Goal: Information Seeking & Learning: Learn about a topic

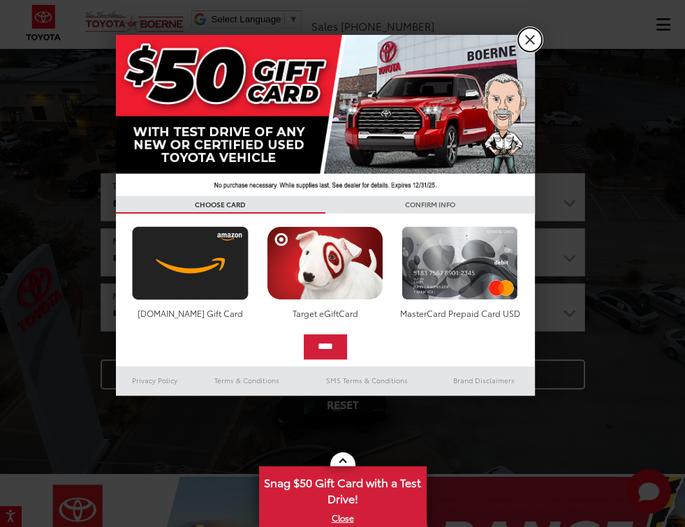
click at [528, 39] on link "X" at bounding box center [530, 40] width 24 height 24
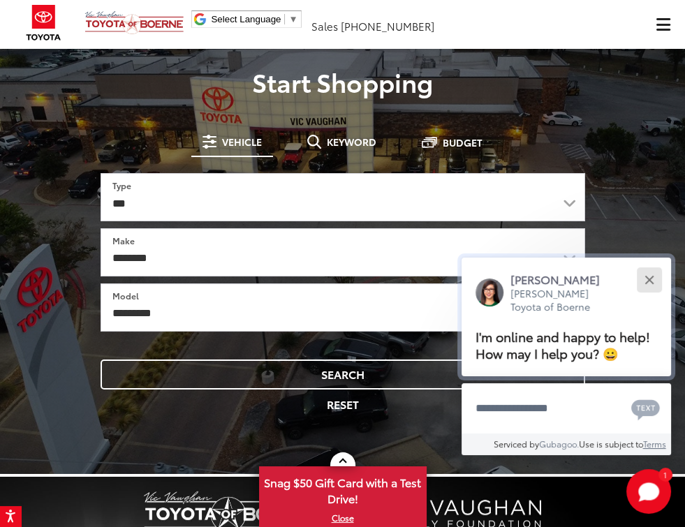
click at [655, 279] on button "Close" at bounding box center [649, 280] width 30 height 30
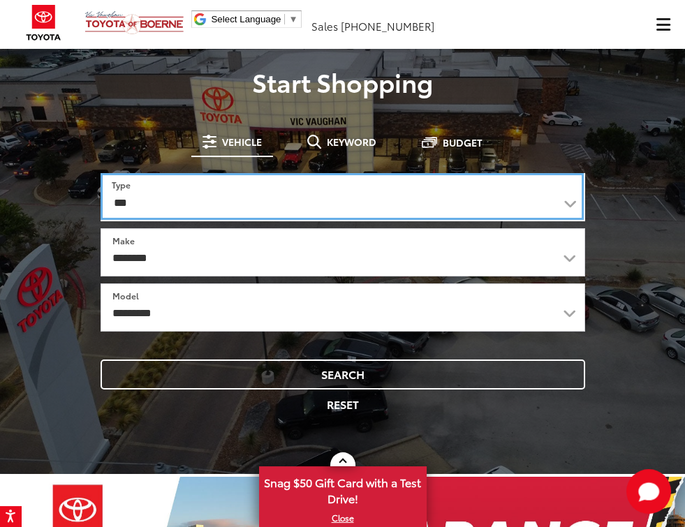
click at [574, 202] on select "*** *** **** *********" at bounding box center [343, 196] width 484 height 47
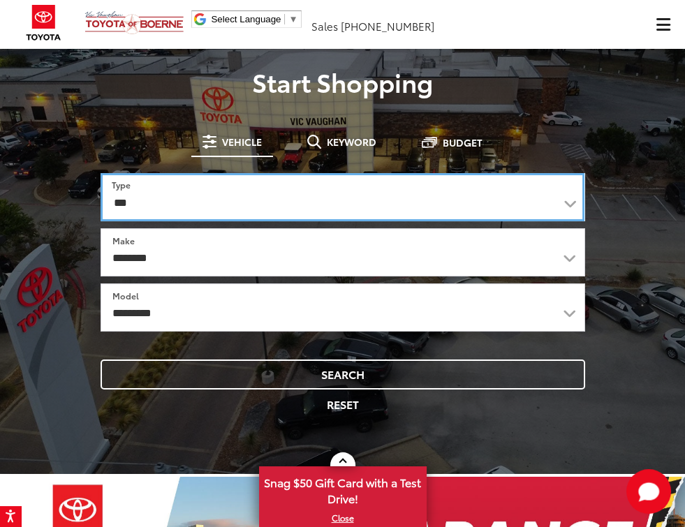
click at [101, 173] on select "*** *** **** *********" at bounding box center [343, 197] width 484 height 48
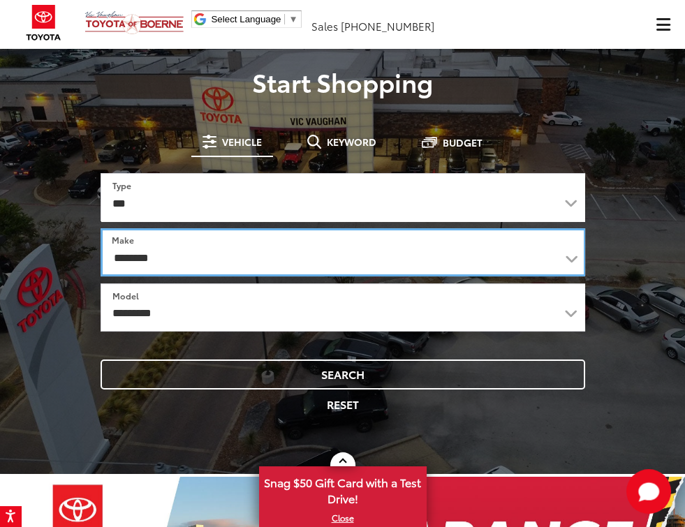
click at [324, 264] on select "**********" at bounding box center [344, 252] width 486 height 48
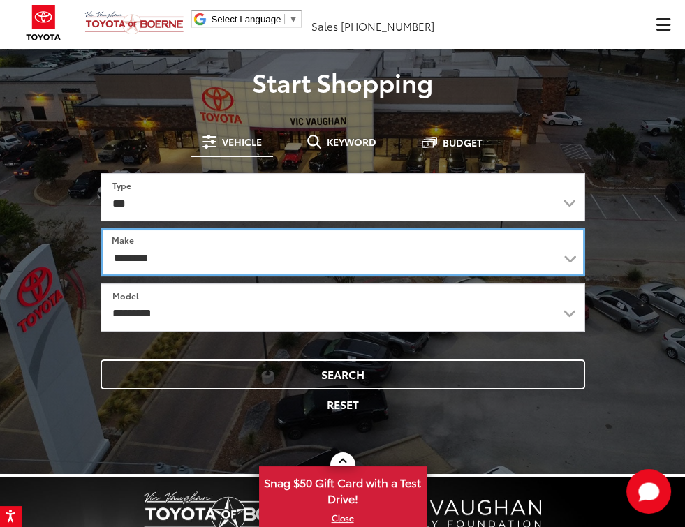
select select "******"
click at [101, 228] on select "**********" at bounding box center [343, 252] width 485 height 48
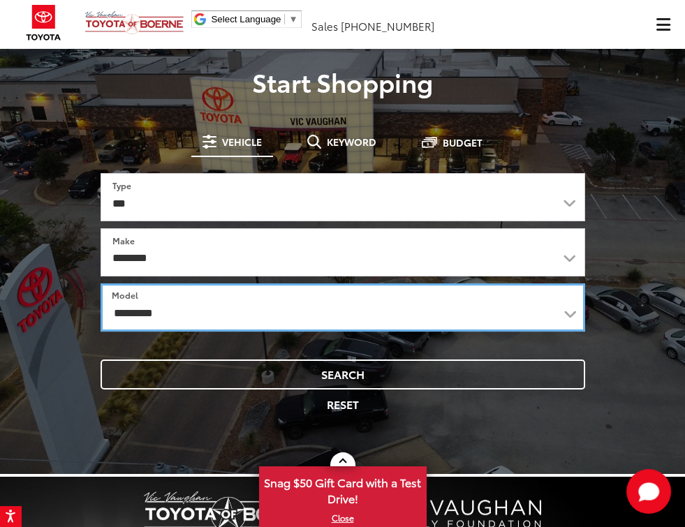
click at [306, 312] on select "**********" at bounding box center [343, 307] width 485 height 48
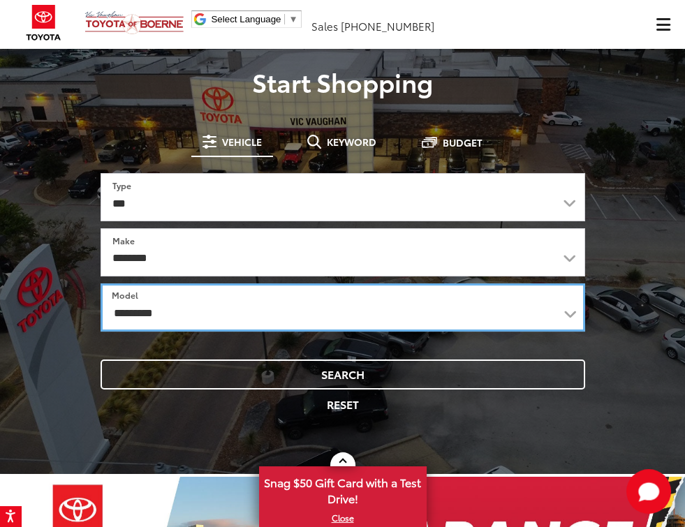
select select "**********"
click at [101, 283] on select "**********" at bounding box center [343, 307] width 485 height 48
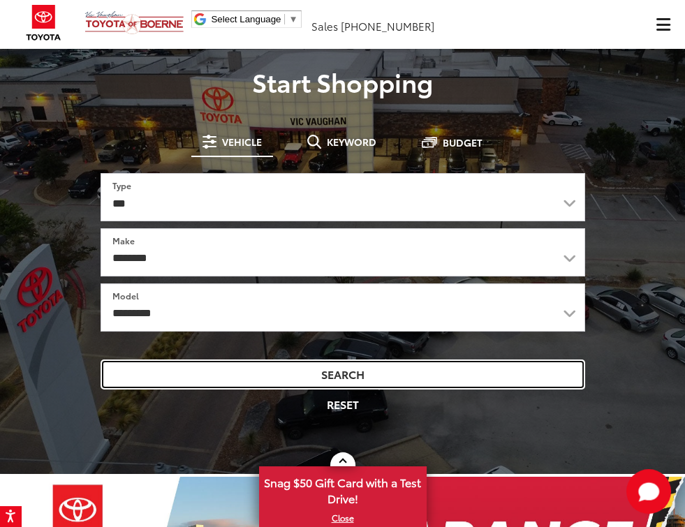
click at [380, 379] on button "Search" at bounding box center [343, 374] width 484 height 30
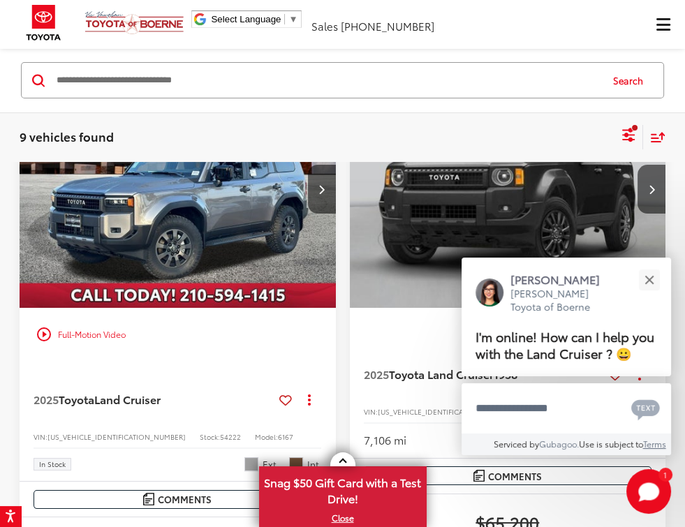
scroll to position [140, 0]
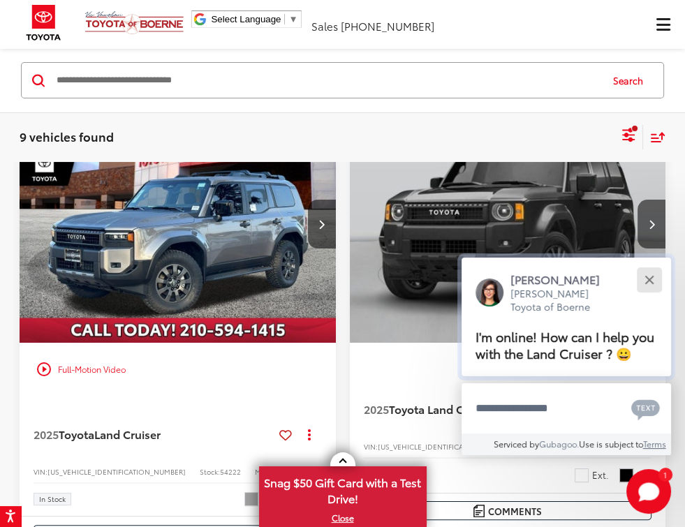
click at [655, 279] on button "Close" at bounding box center [649, 280] width 30 height 30
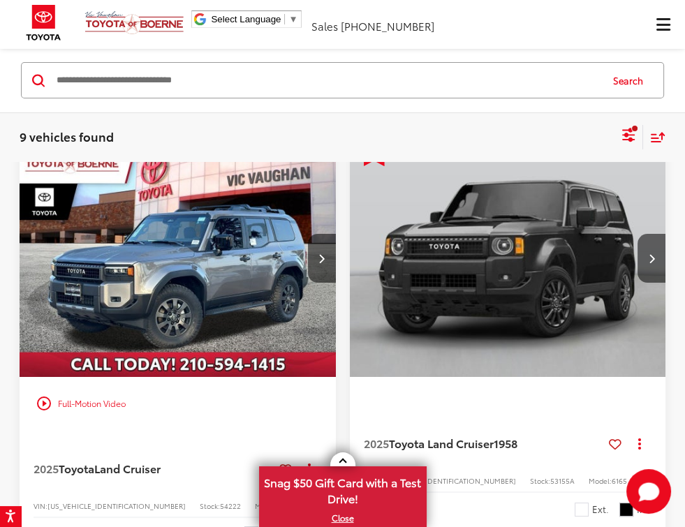
scroll to position [105, 0]
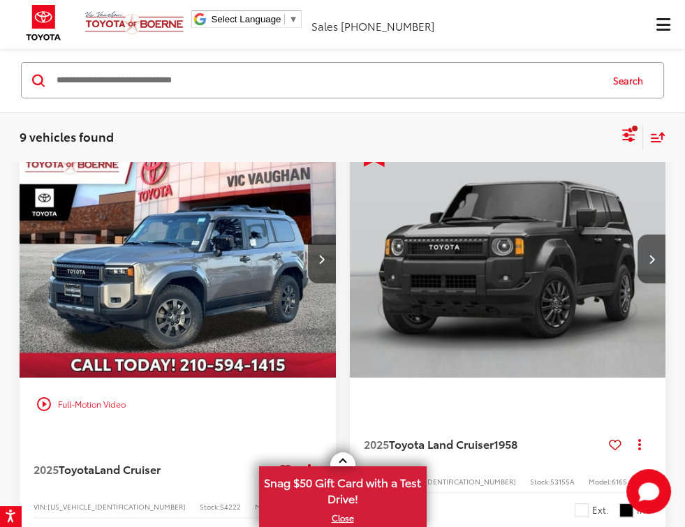
click at [243, 279] on img "2025 Toyota Land Cruiser Land Cruiser 0" at bounding box center [178, 259] width 318 height 239
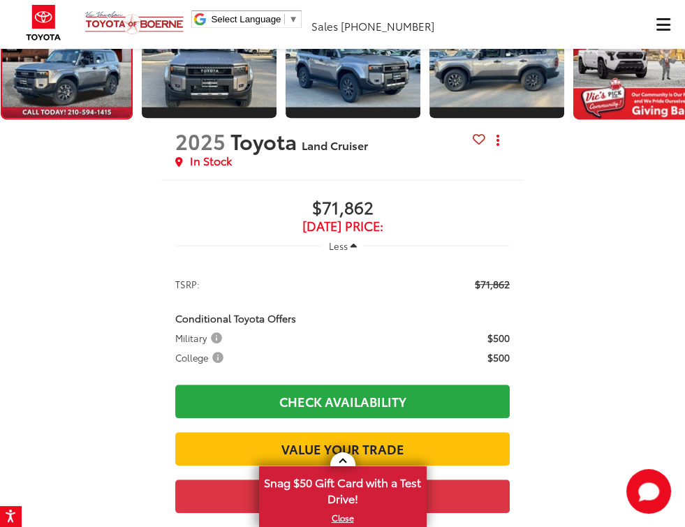
scroll to position [632, 0]
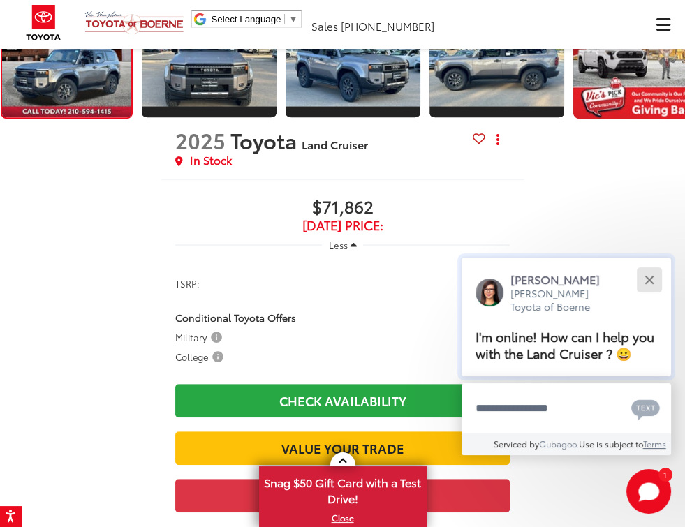
click at [649, 281] on div "Close" at bounding box center [648, 279] width 9 height 9
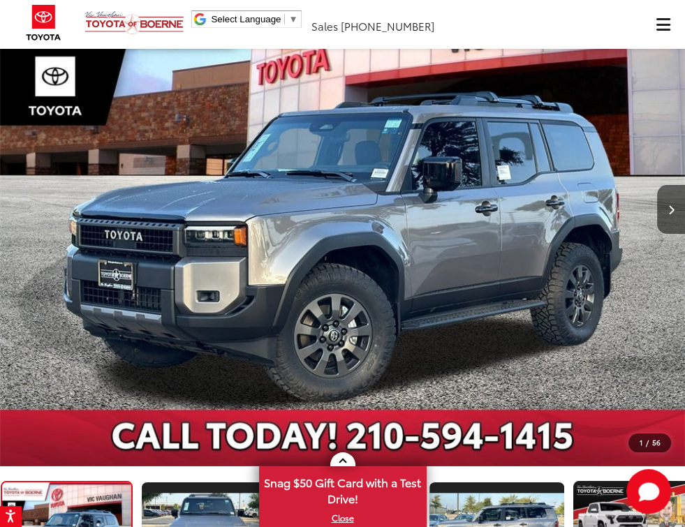
scroll to position [166, 0]
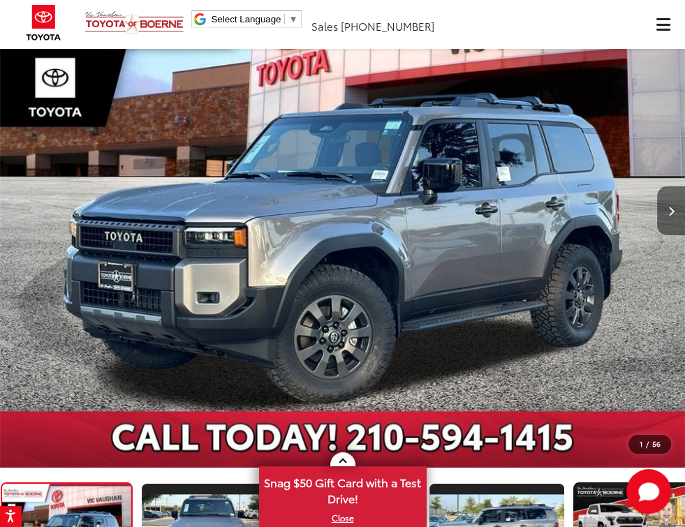
click at [669, 207] on icon "Next image" at bounding box center [671, 212] width 6 height 10
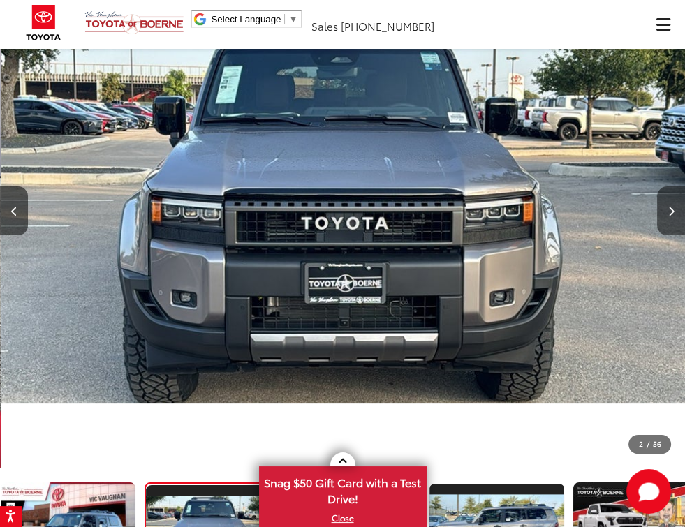
click at [667, 205] on button "Next image" at bounding box center [671, 210] width 28 height 49
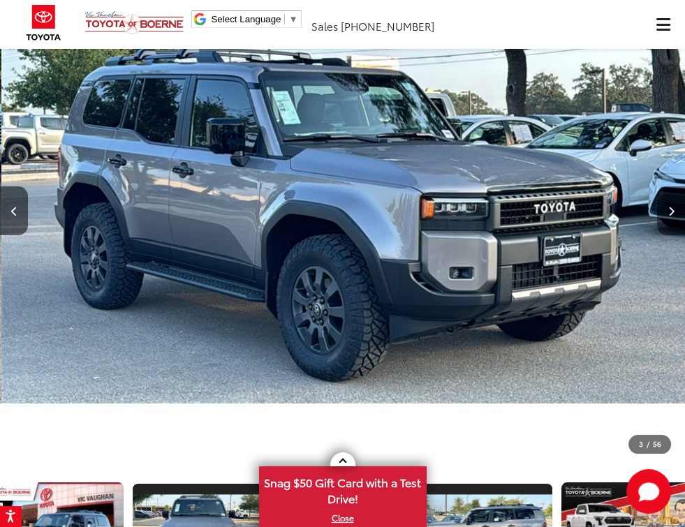
scroll to position [0, 1369]
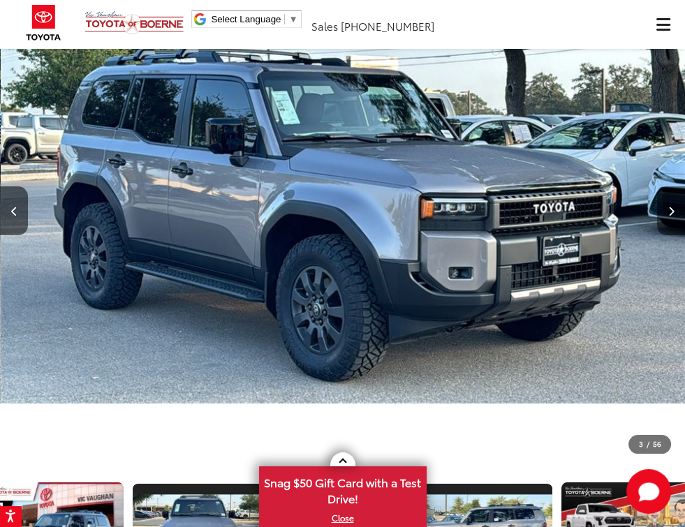
click at [667, 204] on button "Next image" at bounding box center [671, 210] width 28 height 49
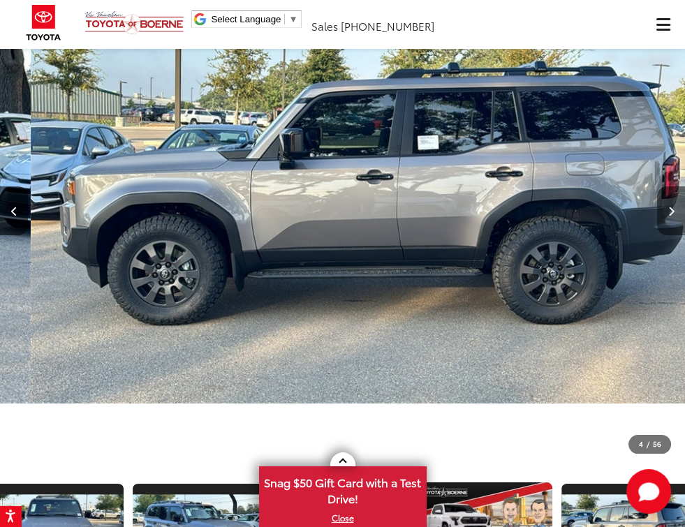
scroll to position [0, 2054]
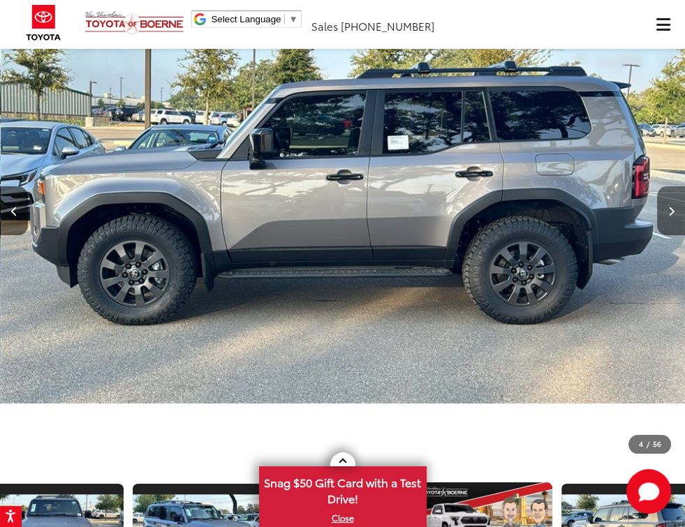
click at [668, 210] on icon "Next image" at bounding box center [671, 212] width 6 height 10
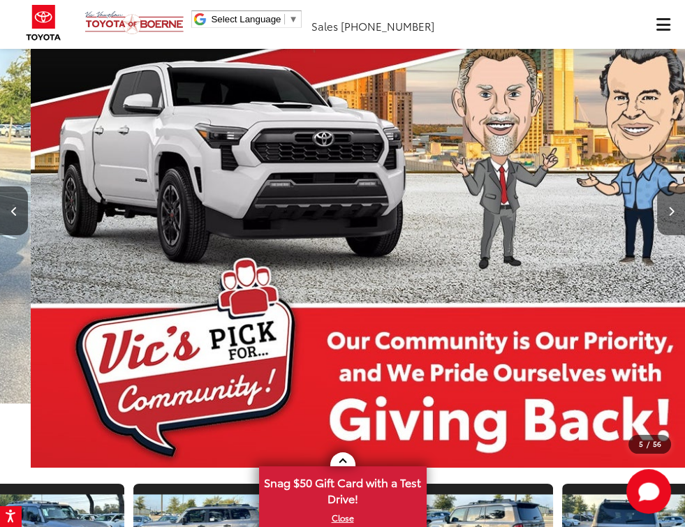
scroll to position [0, 2738]
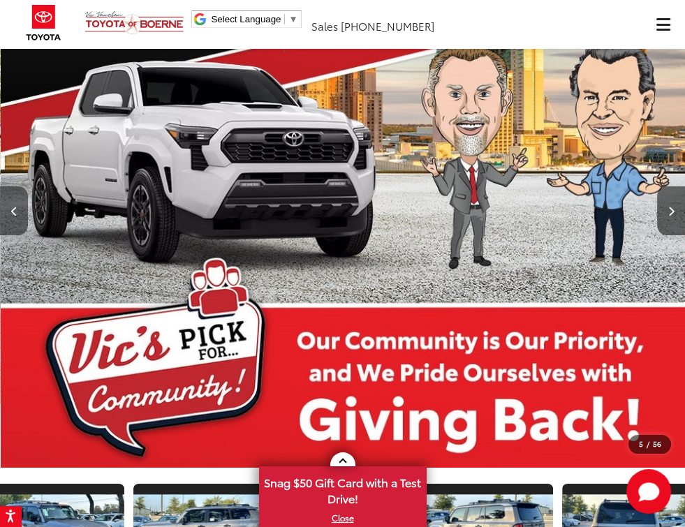
click at [15, 211] on icon "Previous image" at bounding box center [14, 212] width 6 height 10
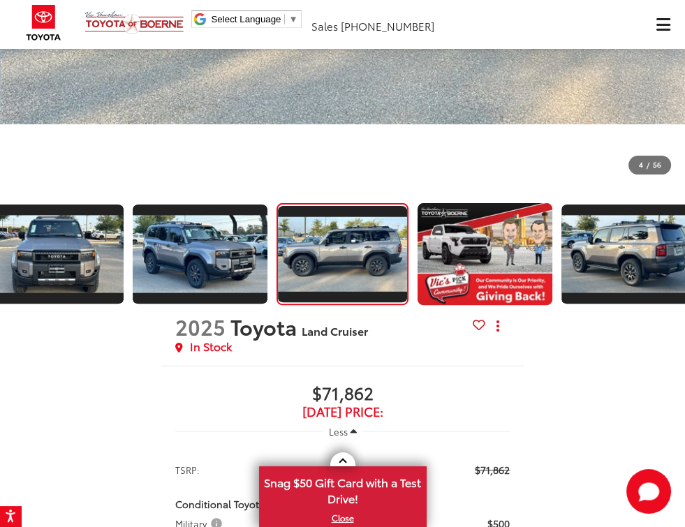
scroll to position [445, 0]
click at [640, 246] on img "Expand Photo 5" at bounding box center [629, 253] width 138 height 77
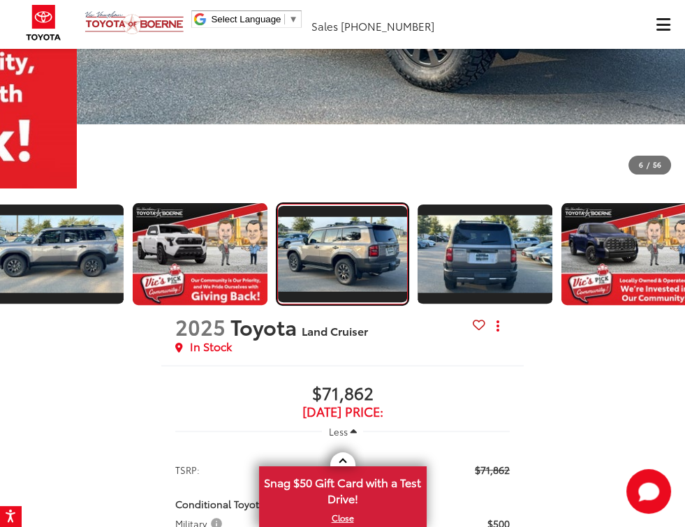
scroll to position [0, 3423]
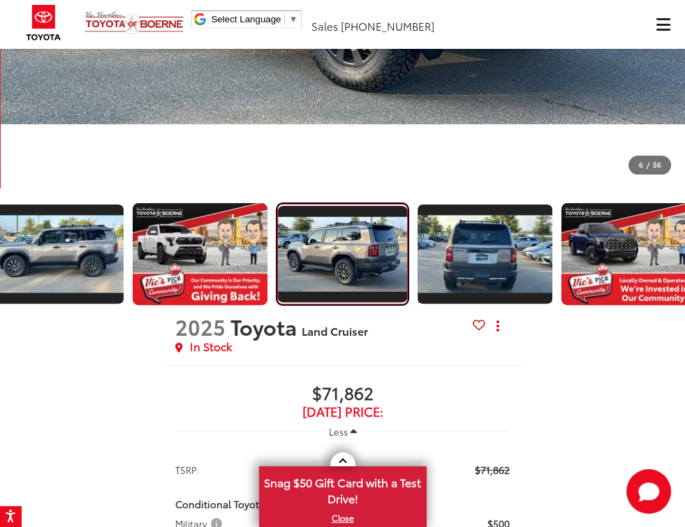
click at [350, 247] on img "Expand Photo 5" at bounding box center [342, 253] width 132 height 75
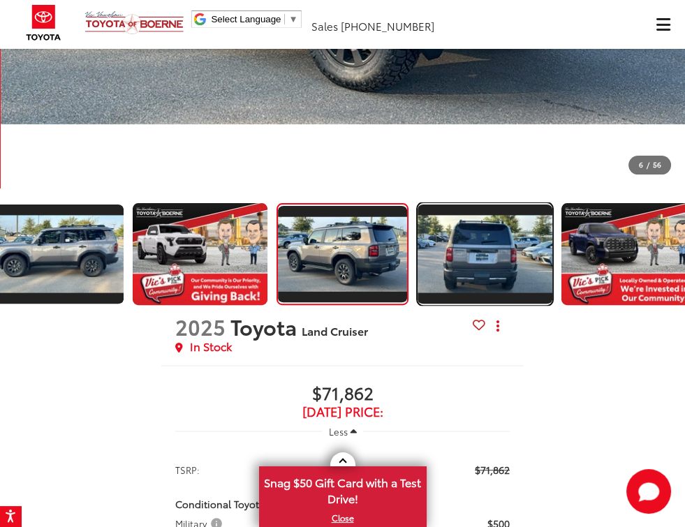
click at [494, 255] on img "Expand Photo 6" at bounding box center [485, 253] width 138 height 77
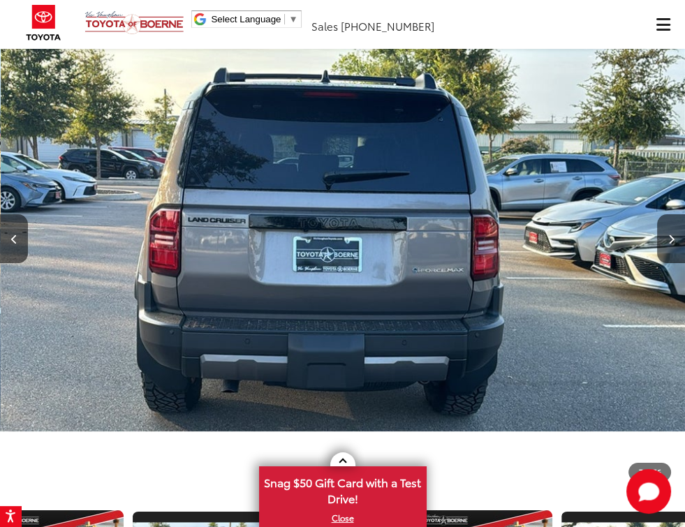
scroll to position [138, 0]
click at [672, 239] on icon "Next image" at bounding box center [671, 240] width 6 height 10
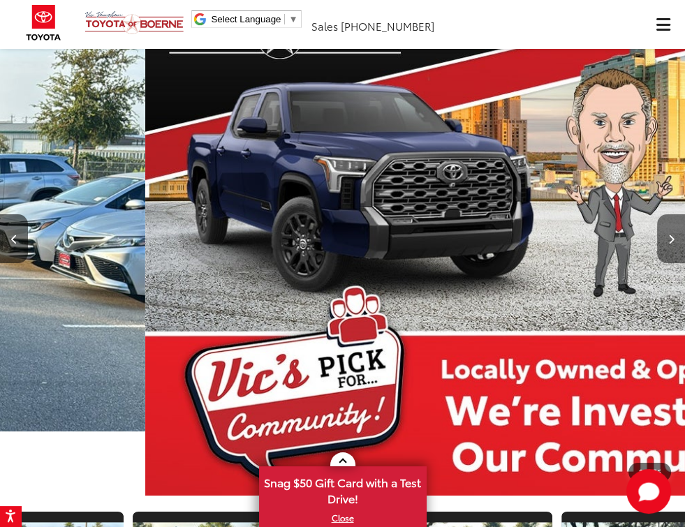
scroll to position [0, 4793]
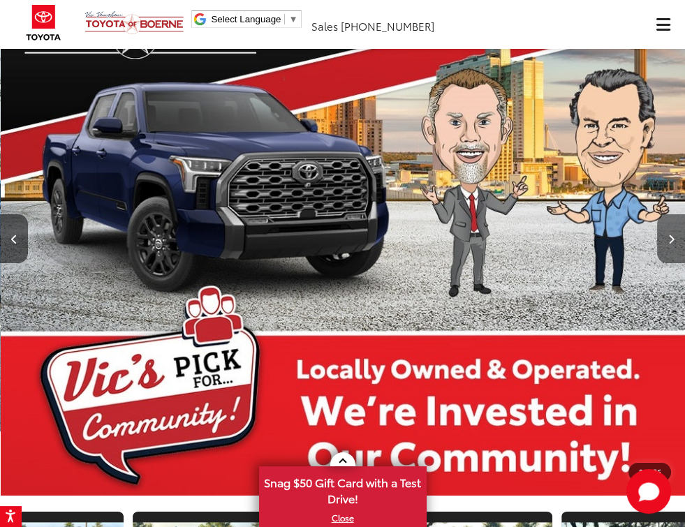
click at [672, 239] on icon "Next image" at bounding box center [671, 240] width 6 height 10
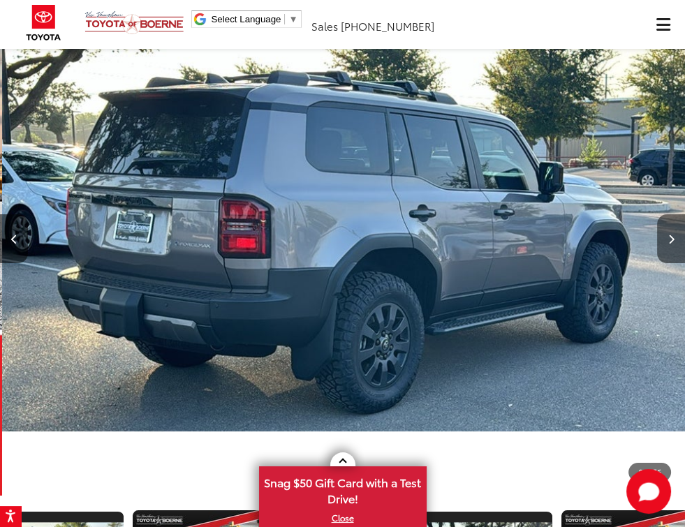
scroll to position [0, 5477]
click at [672, 239] on icon "Next image" at bounding box center [671, 240] width 6 height 10
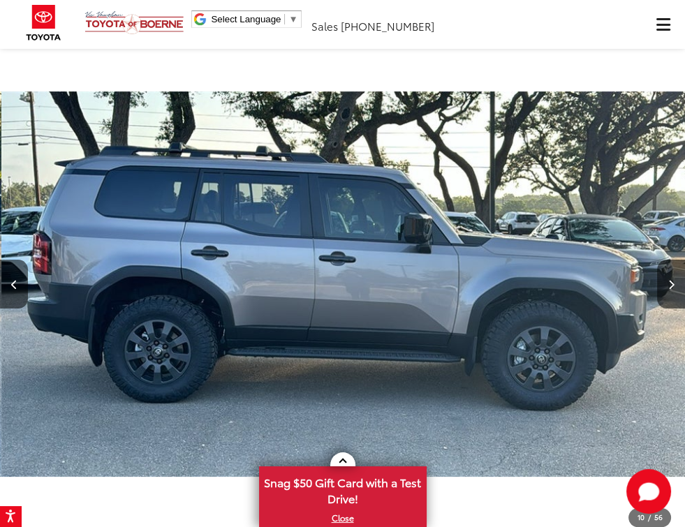
scroll to position [92, 0]
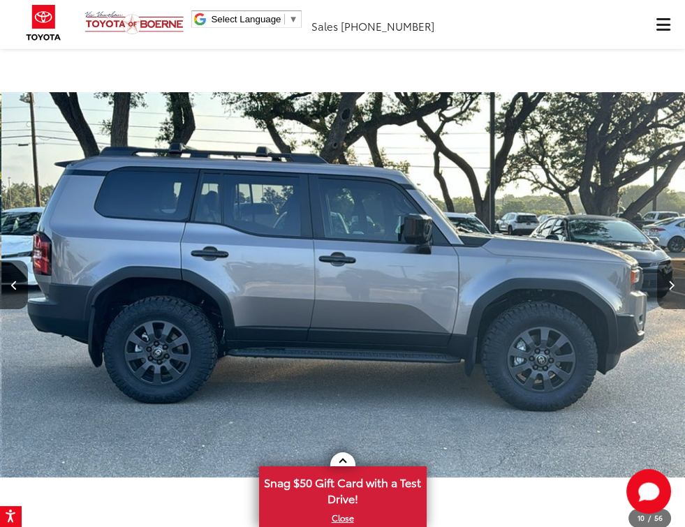
click at [668, 285] on icon "Next image" at bounding box center [671, 286] width 6 height 10
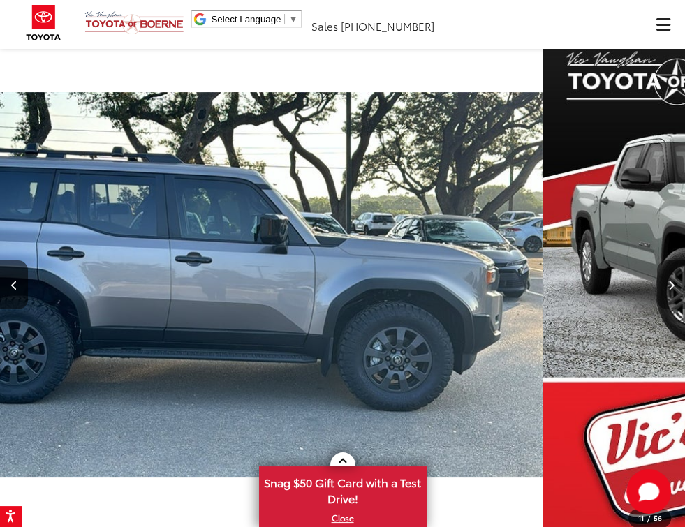
scroll to position [0, 1162]
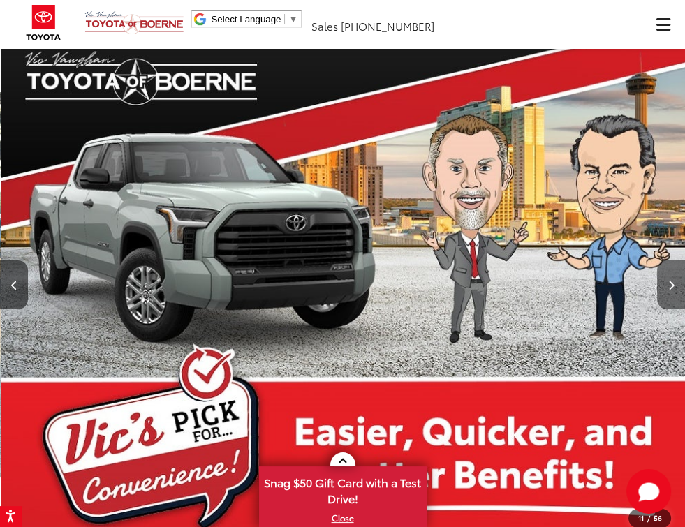
click at [668, 283] on icon "Next image" at bounding box center [671, 286] width 6 height 10
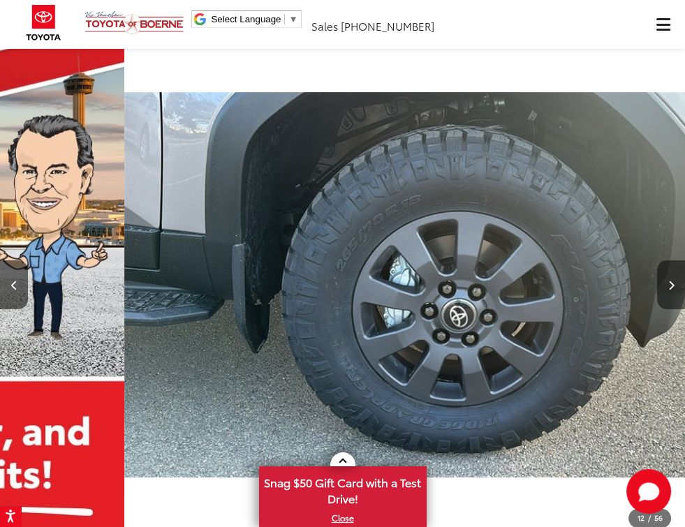
scroll to position [0, 7531]
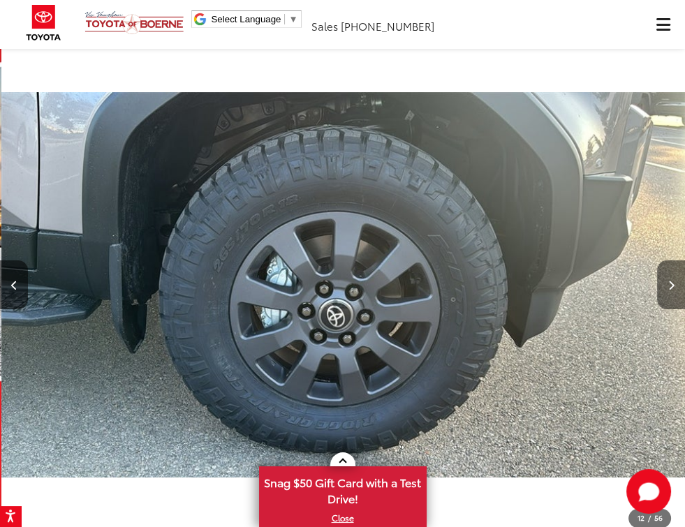
click at [668, 283] on icon "Next image" at bounding box center [671, 286] width 6 height 10
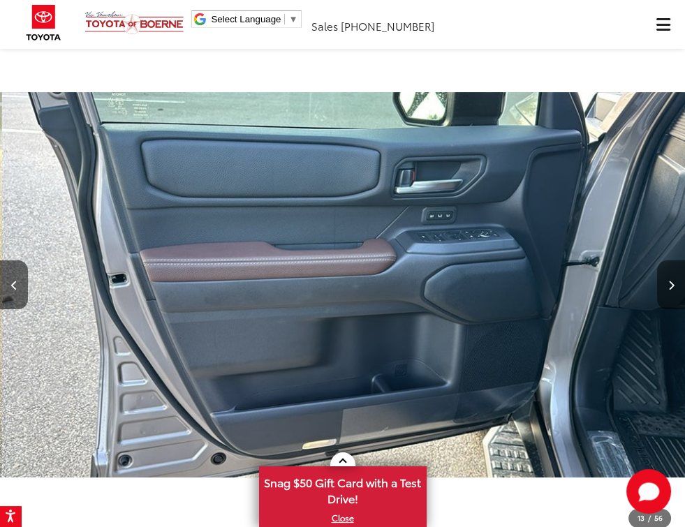
scroll to position [0, 8216]
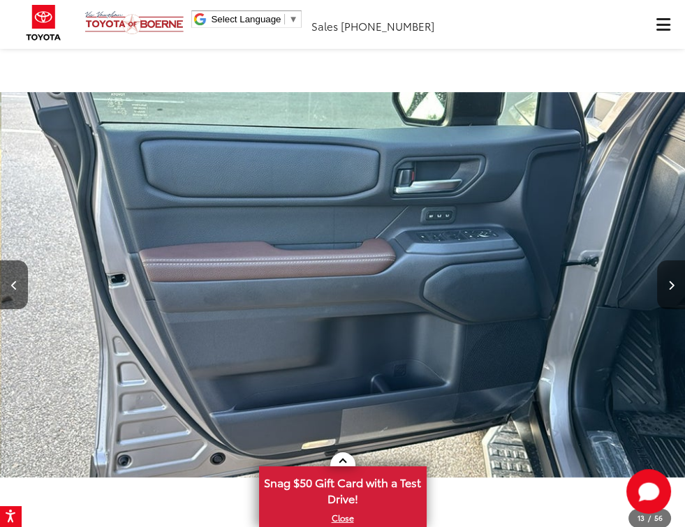
click at [668, 283] on icon "Next image" at bounding box center [671, 286] width 6 height 10
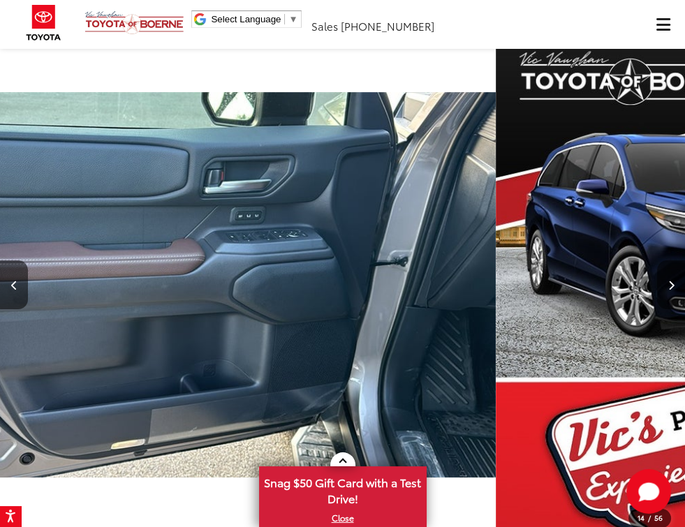
scroll to position [0, 1594]
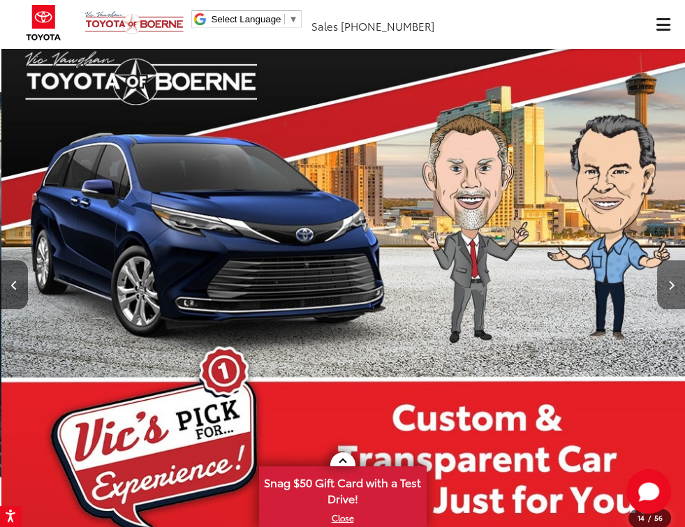
click at [668, 283] on icon "Next image" at bounding box center [671, 286] width 6 height 10
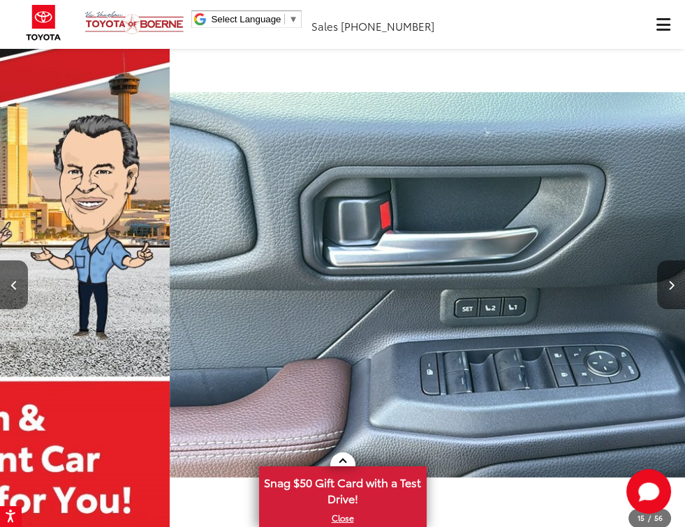
scroll to position [0, 9586]
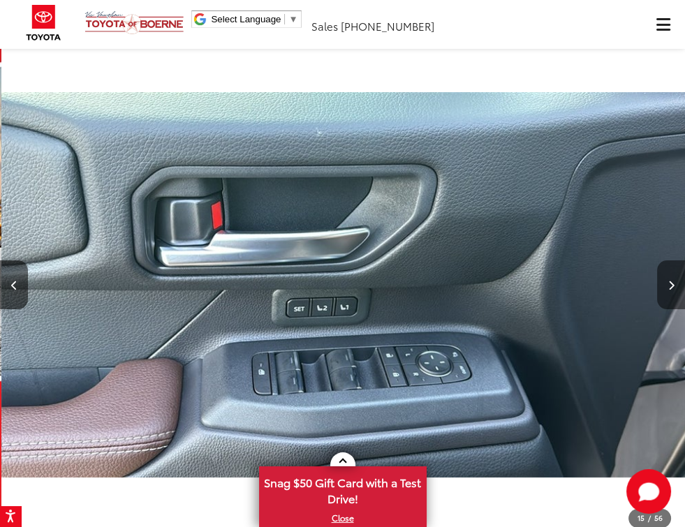
click at [668, 283] on icon "Next image" at bounding box center [671, 286] width 6 height 10
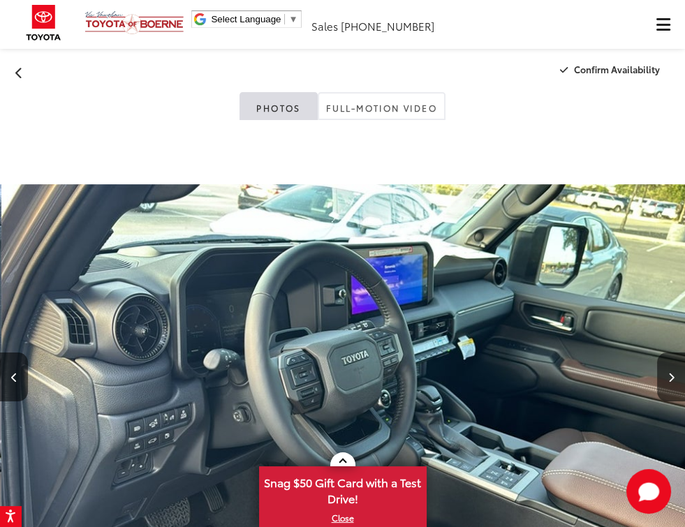
scroll to position [0, 0]
click at [674, 375] on button "Next image" at bounding box center [671, 377] width 28 height 49
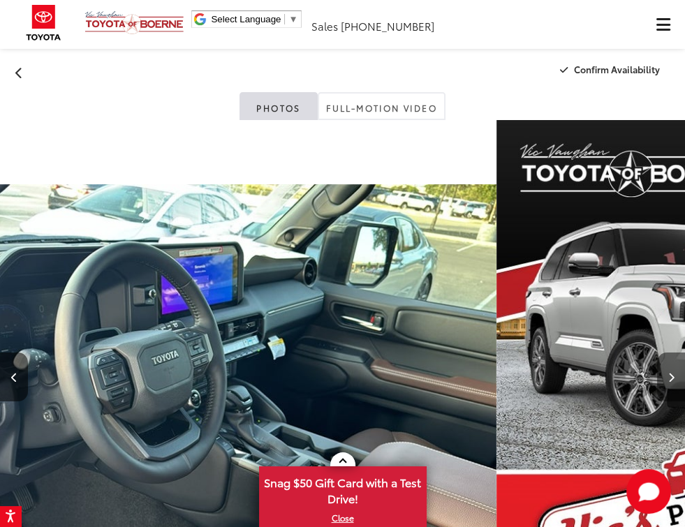
scroll to position [0, 2025]
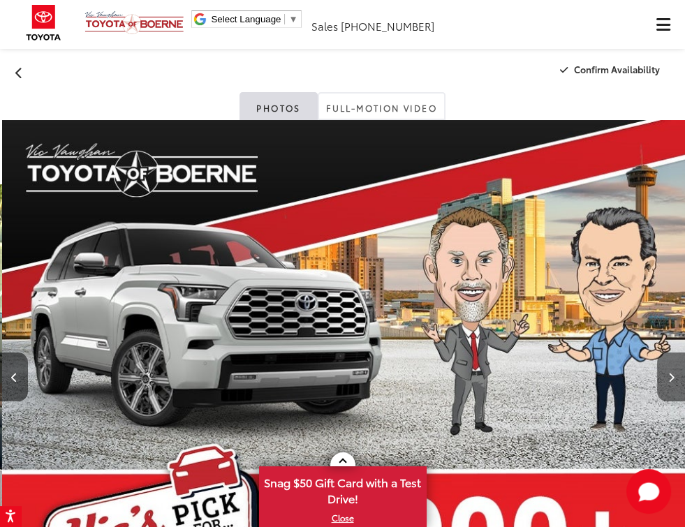
click at [674, 375] on button "Next image" at bounding box center [671, 377] width 28 height 49
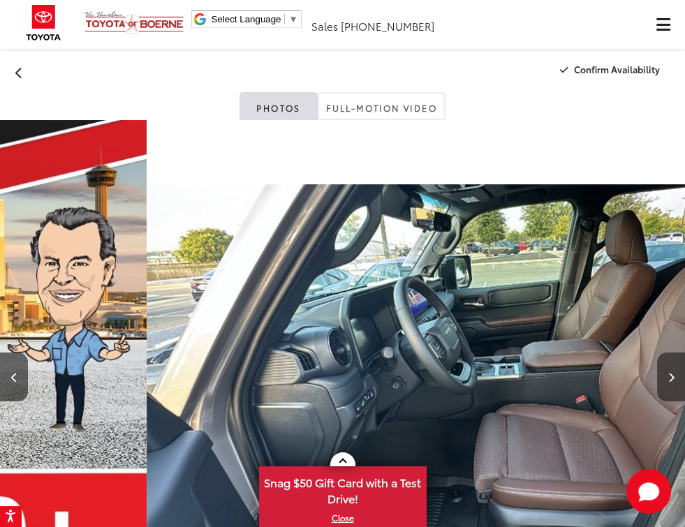
scroll to position [0, 11639]
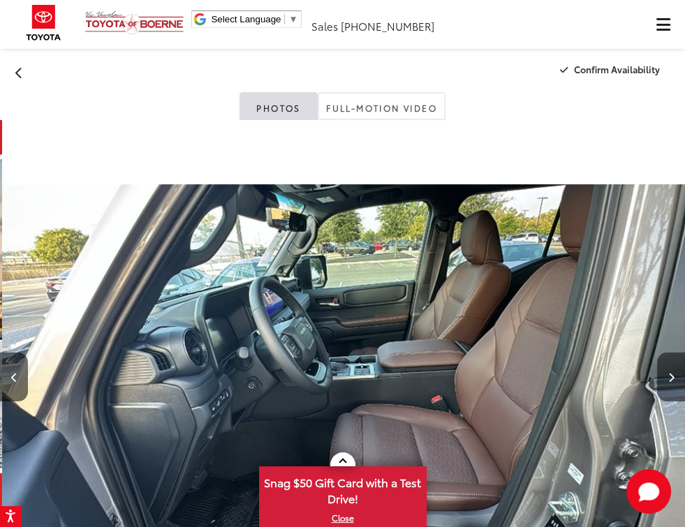
click at [674, 375] on button "Next image" at bounding box center [671, 377] width 28 height 49
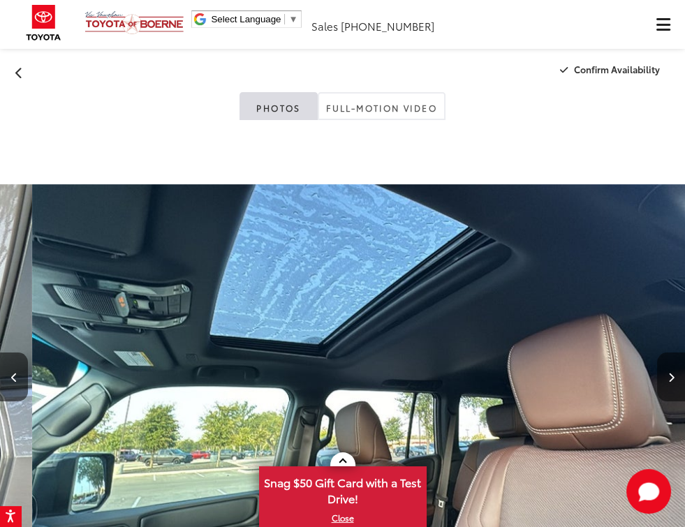
scroll to position [0, 12324]
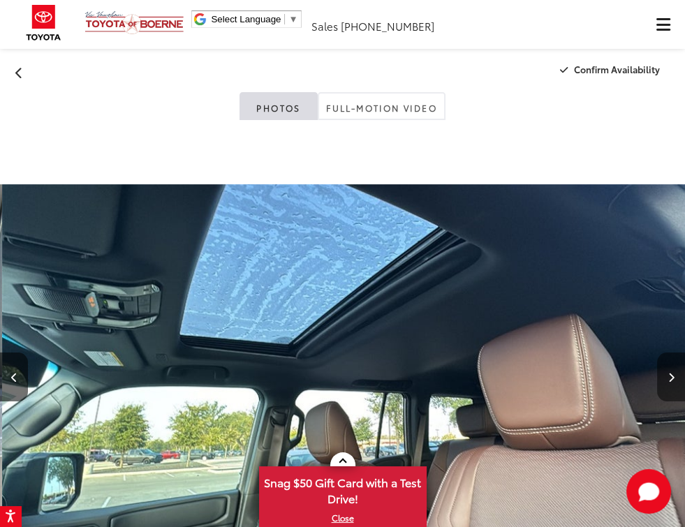
click at [674, 375] on button "Next image" at bounding box center [671, 377] width 28 height 49
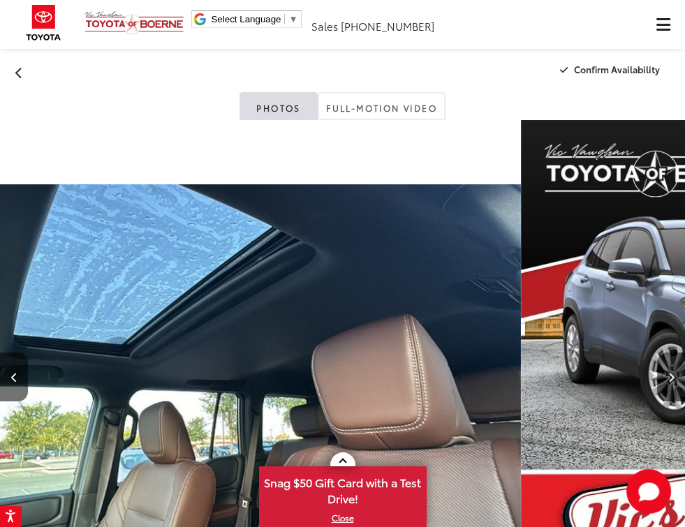
scroll to position [0, 2456]
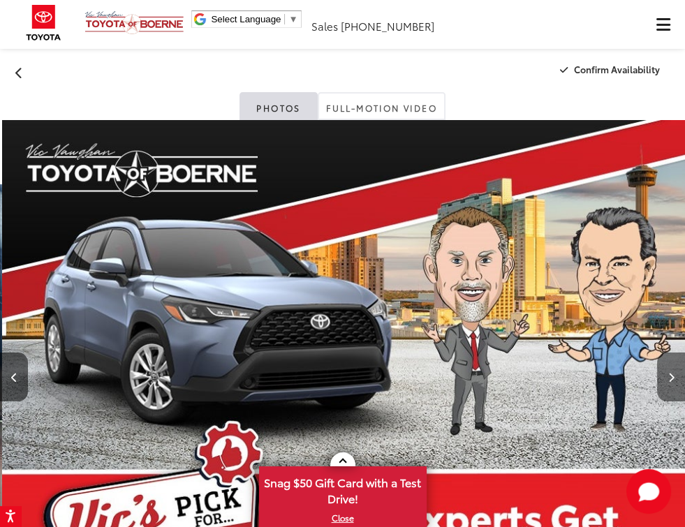
click at [674, 375] on button "Next image" at bounding box center [671, 377] width 28 height 49
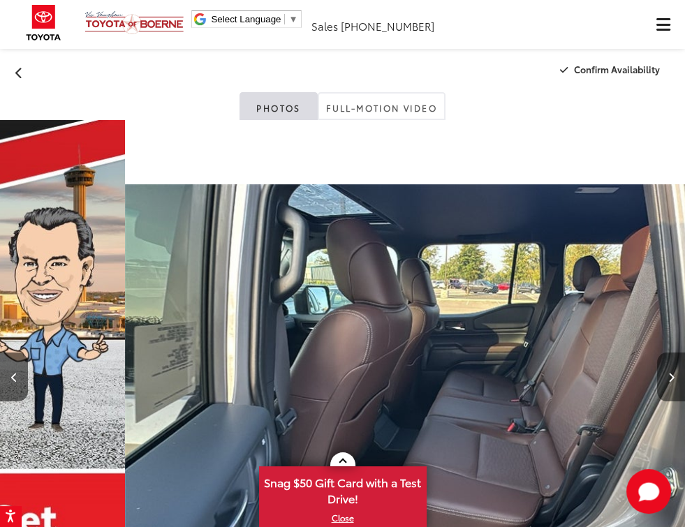
scroll to position [0, 13694]
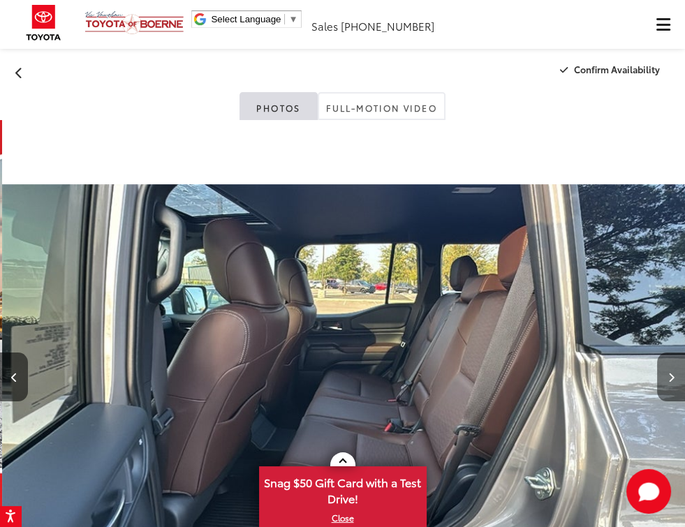
click at [674, 375] on button "Next image" at bounding box center [671, 377] width 28 height 49
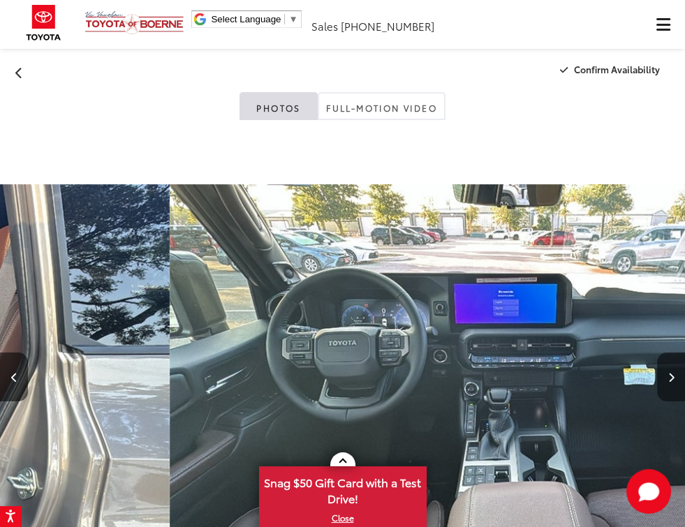
scroll to position [0, 14378]
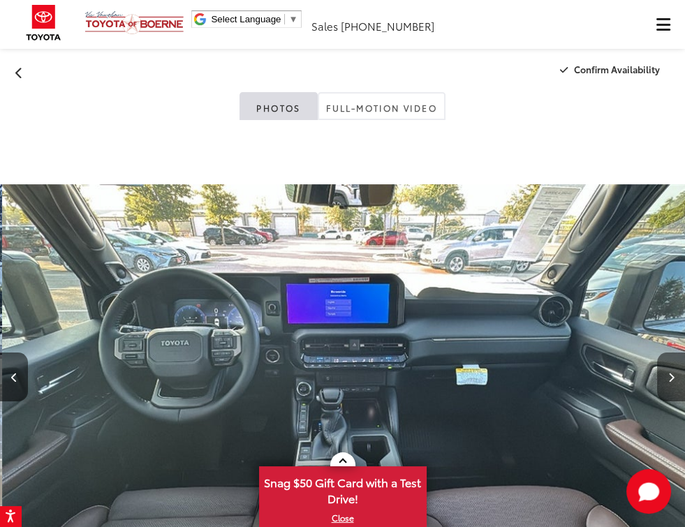
click at [673, 374] on icon "Next image" at bounding box center [671, 378] width 6 height 10
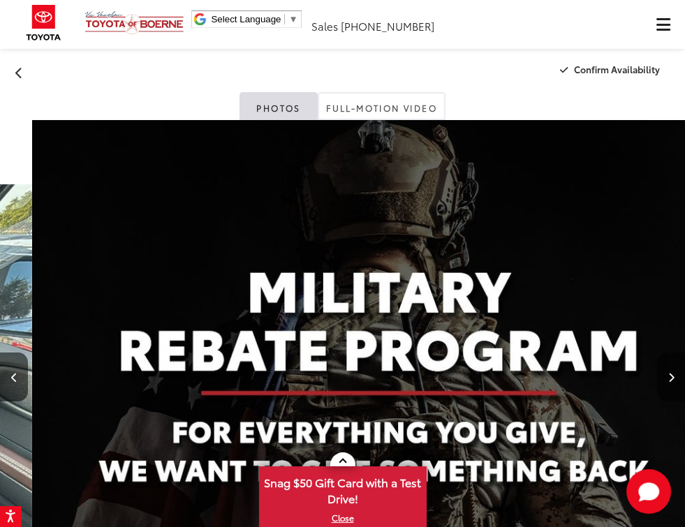
scroll to position [0, 15063]
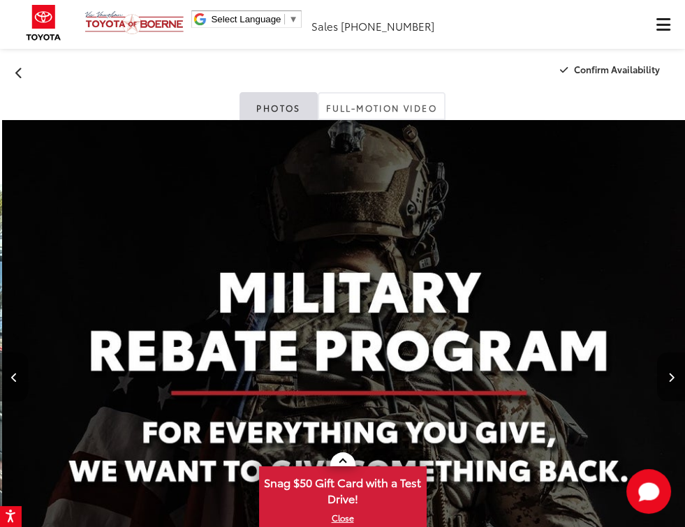
click at [673, 374] on icon "Next image" at bounding box center [671, 378] width 6 height 10
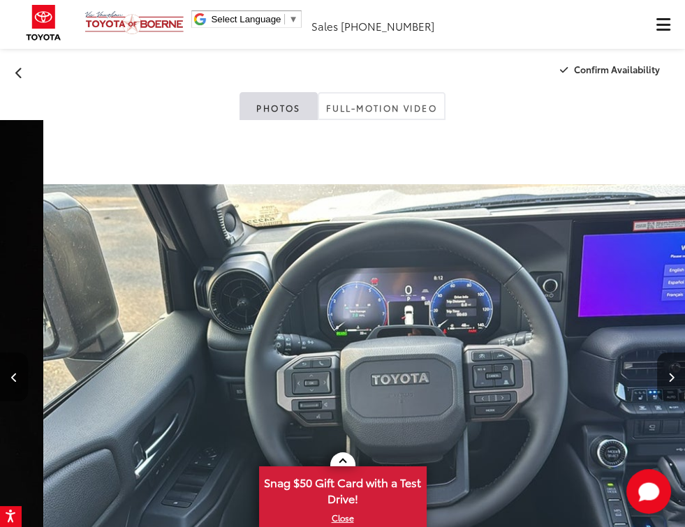
scroll to position [0, 15748]
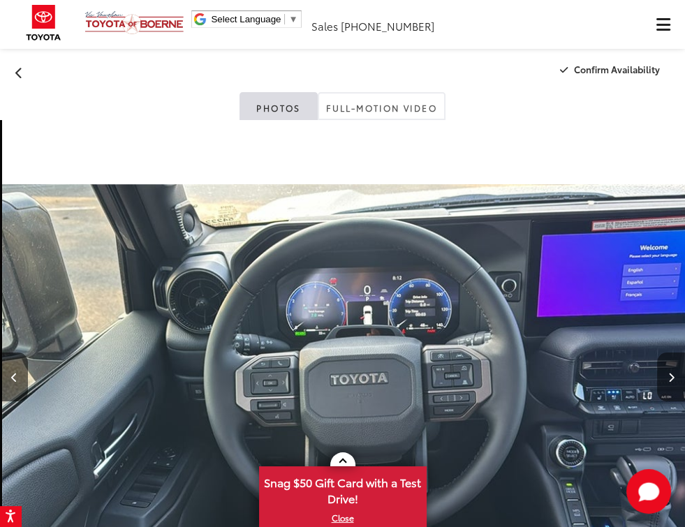
click at [673, 374] on icon "Next image" at bounding box center [671, 378] width 6 height 10
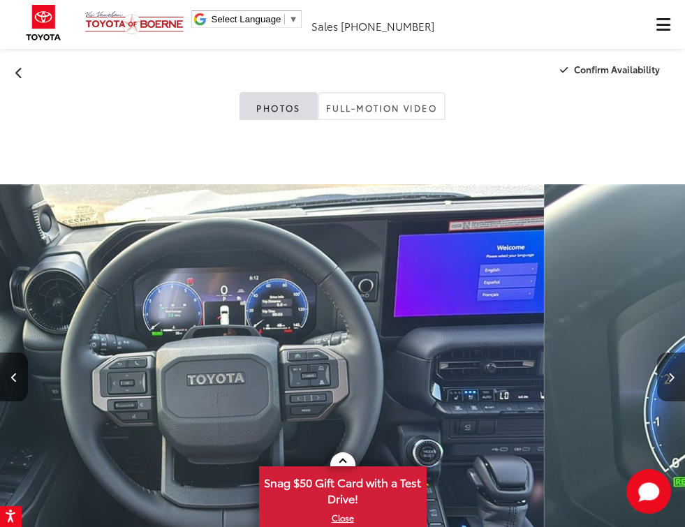
scroll to position [0, 3175]
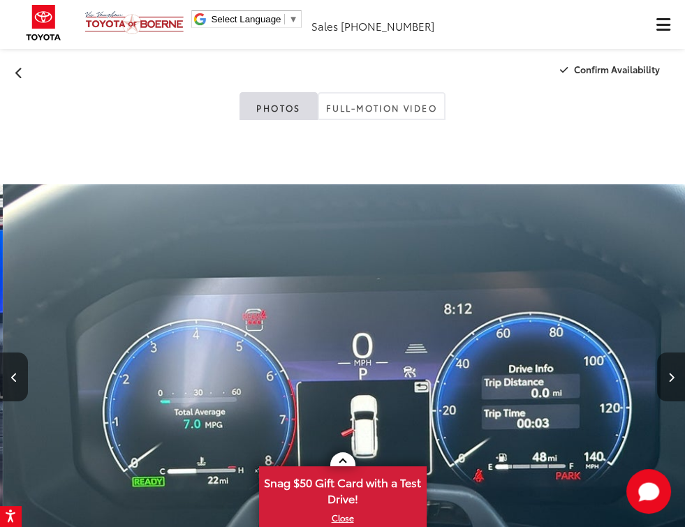
click at [673, 374] on icon "Next image" at bounding box center [671, 378] width 6 height 10
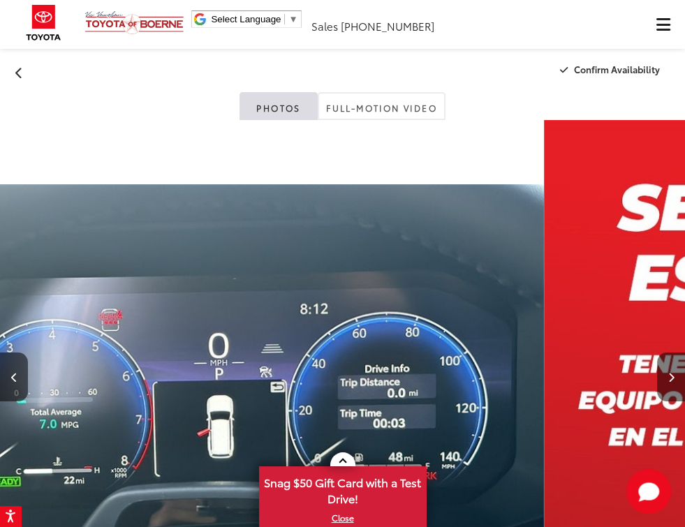
scroll to position [0, 3319]
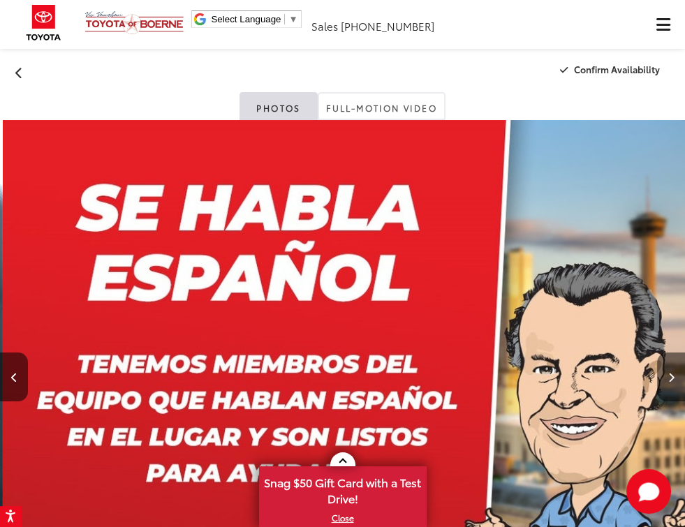
click at [673, 374] on icon "Next image" at bounding box center [671, 378] width 6 height 10
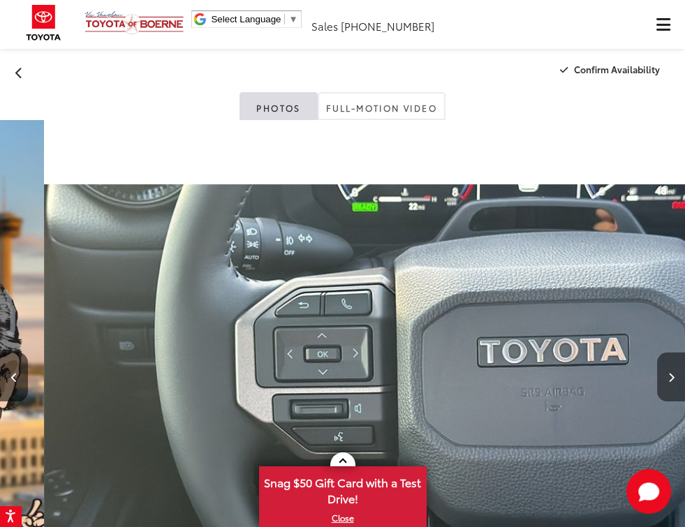
scroll to position [0, 17802]
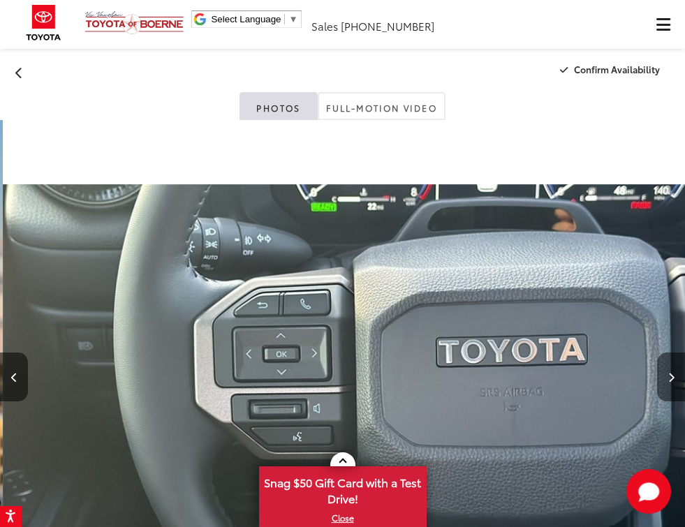
click at [673, 374] on icon "Next image" at bounding box center [671, 378] width 6 height 10
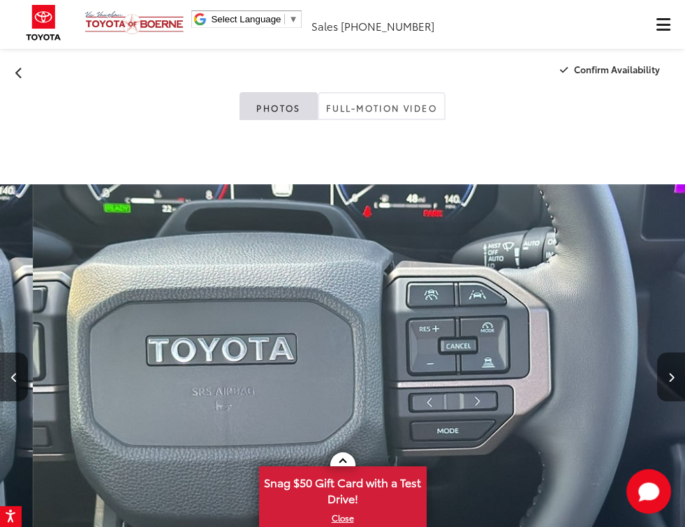
scroll to position [0, 18487]
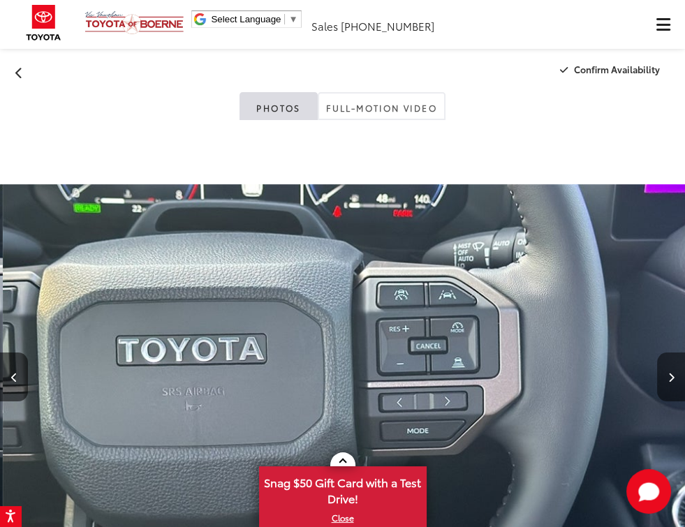
click at [673, 374] on icon "Next image" at bounding box center [671, 378] width 6 height 10
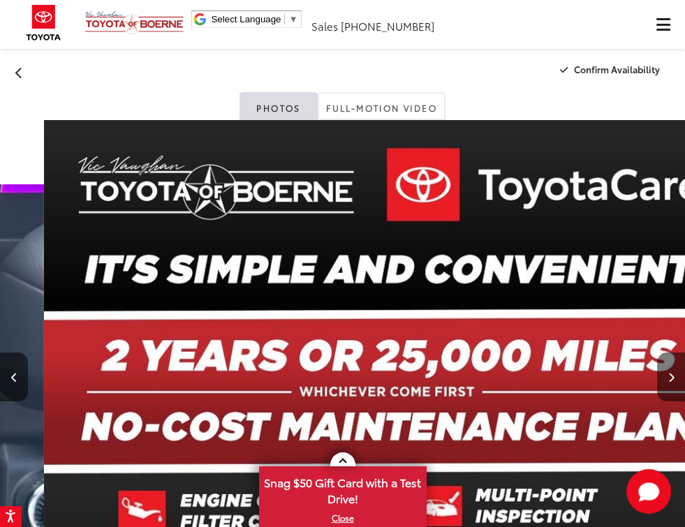
scroll to position [0, 19171]
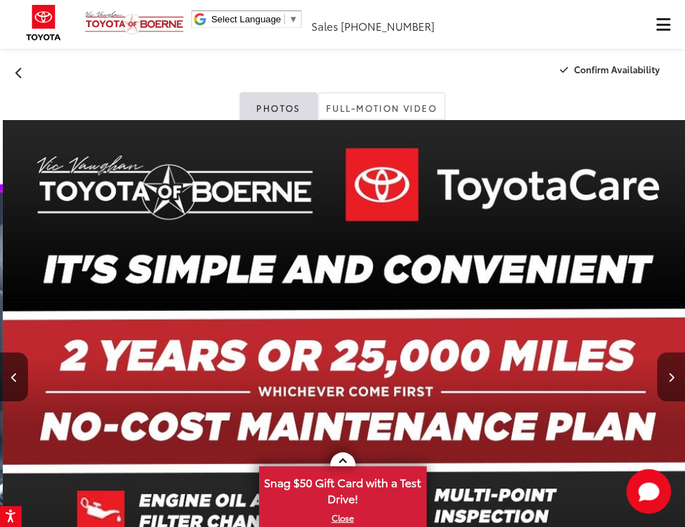
click at [673, 374] on icon "Next image" at bounding box center [671, 378] width 6 height 10
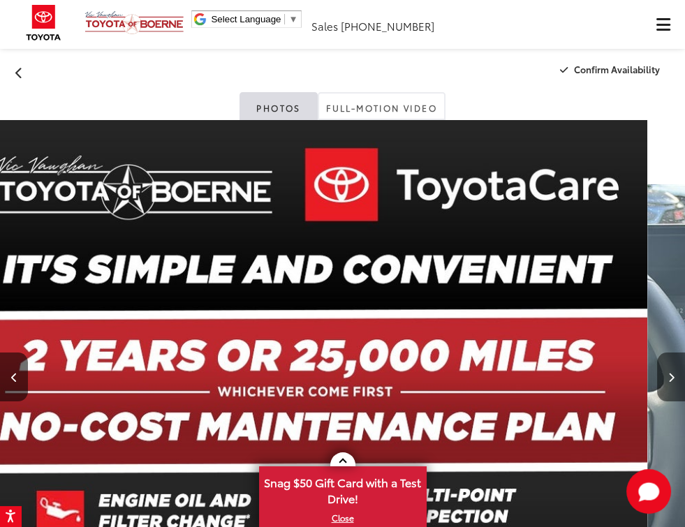
scroll to position [0, 0]
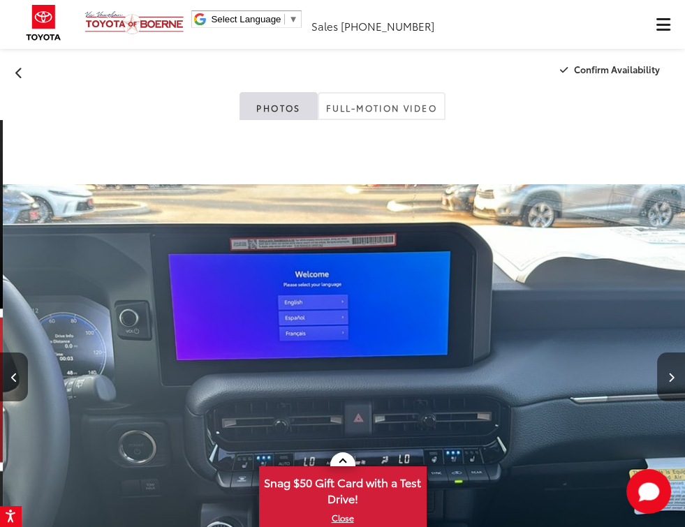
click at [673, 374] on icon "Next image" at bounding box center [671, 378] width 6 height 10
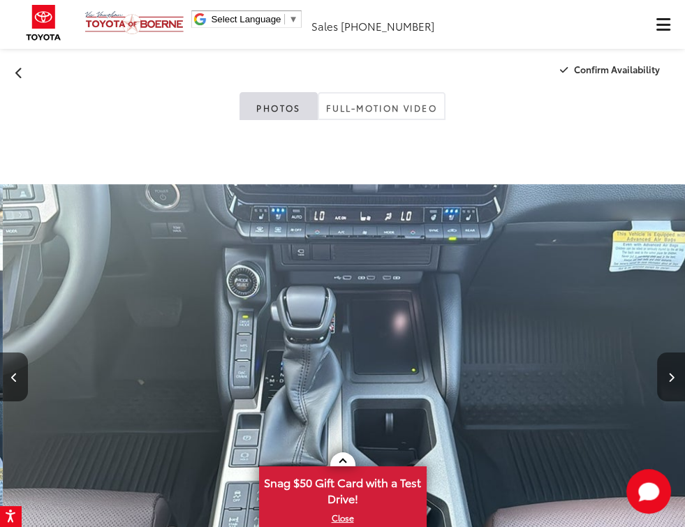
click at [673, 374] on icon "Next image" at bounding box center [671, 378] width 6 height 10
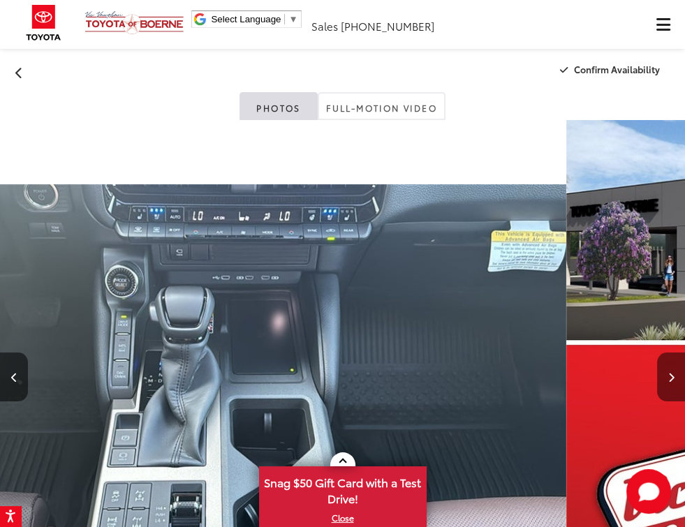
scroll to position [0, 20839]
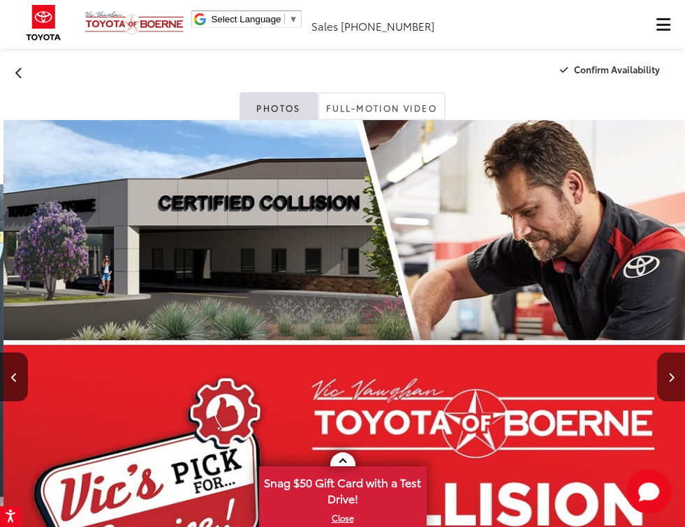
click at [673, 374] on icon "Next image" at bounding box center [671, 378] width 6 height 10
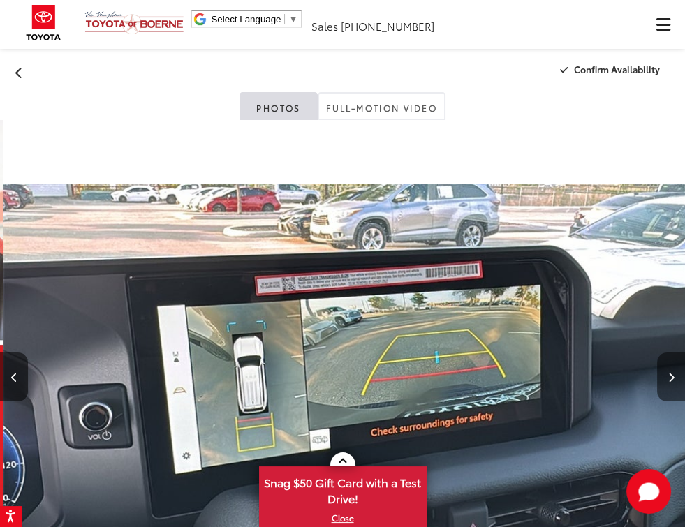
click at [673, 374] on icon "Next image" at bounding box center [671, 378] width 6 height 10
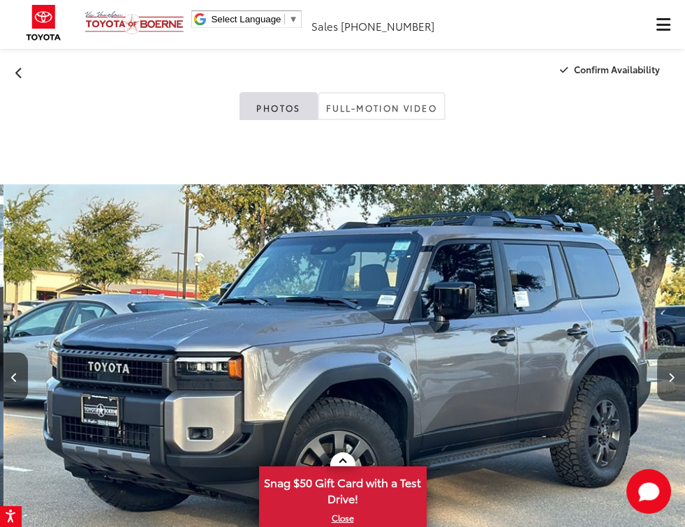
click at [673, 374] on icon "Next image" at bounding box center [671, 378] width 6 height 10
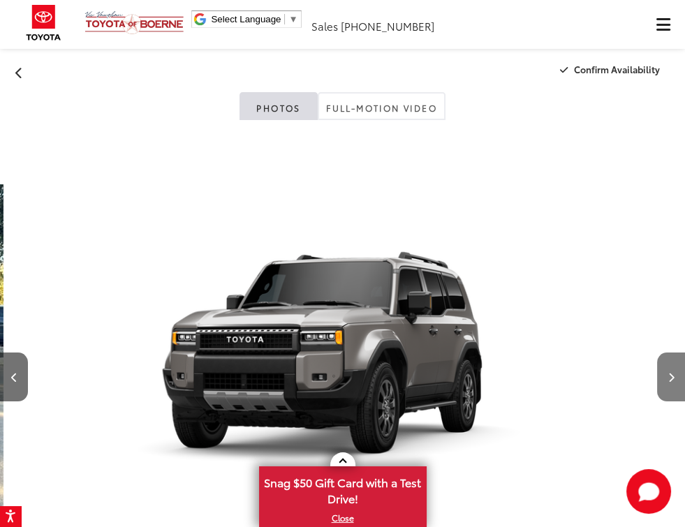
click at [673, 374] on icon "Next image" at bounding box center [671, 378] width 6 height 10
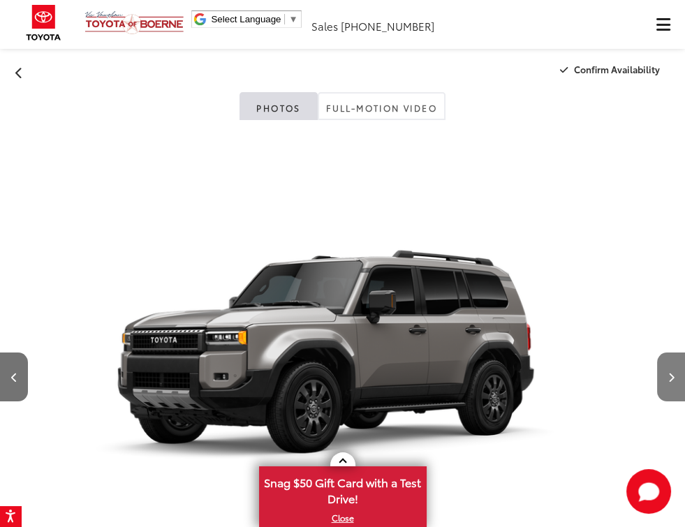
click at [673, 374] on icon "Next image" at bounding box center [671, 378] width 6 height 10
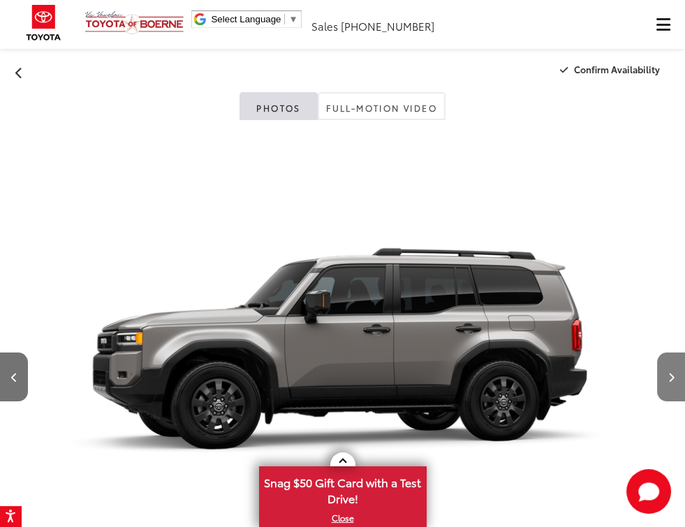
click at [672, 374] on icon "Next image" at bounding box center [671, 378] width 6 height 10
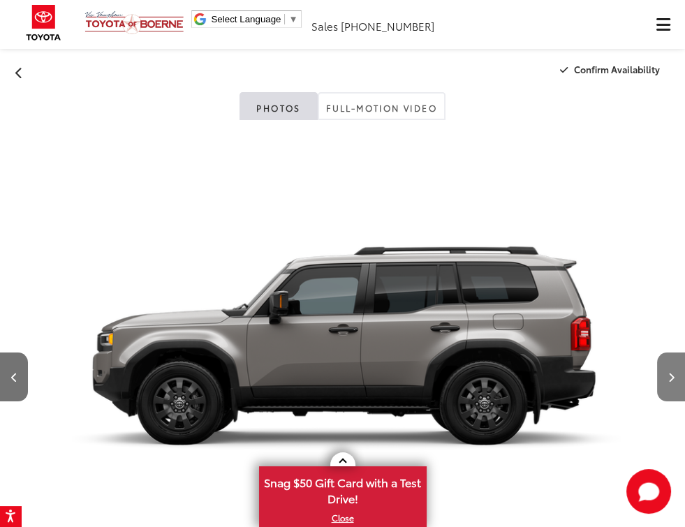
click at [672, 374] on icon "Next image" at bounding box center [671, 378] width 6 height 10
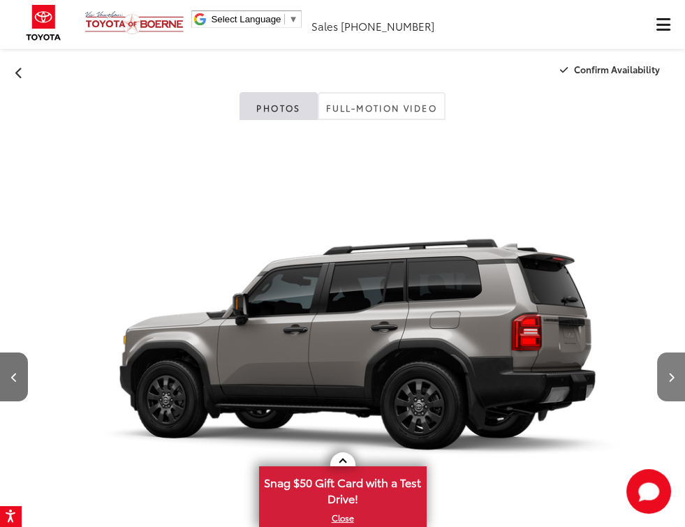
click at [672, 374] on icon "Next image" at bounding box center [671, 378] width 6 height 10
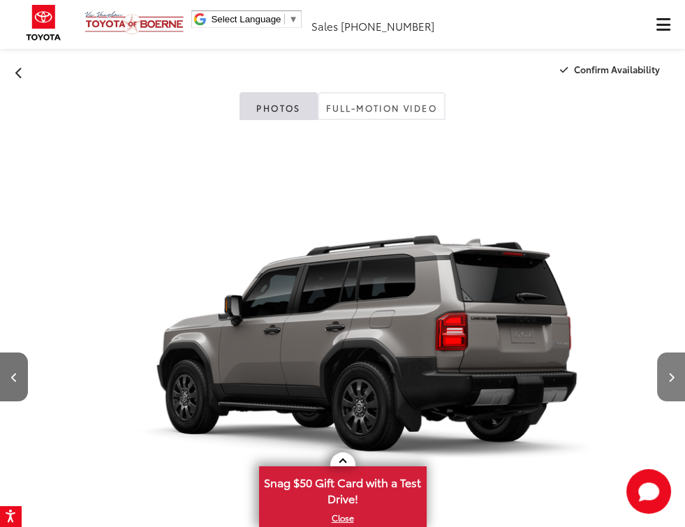
click at [672, 374] on icon "Next image" at bounding box center [671, 378] width 6 height 10
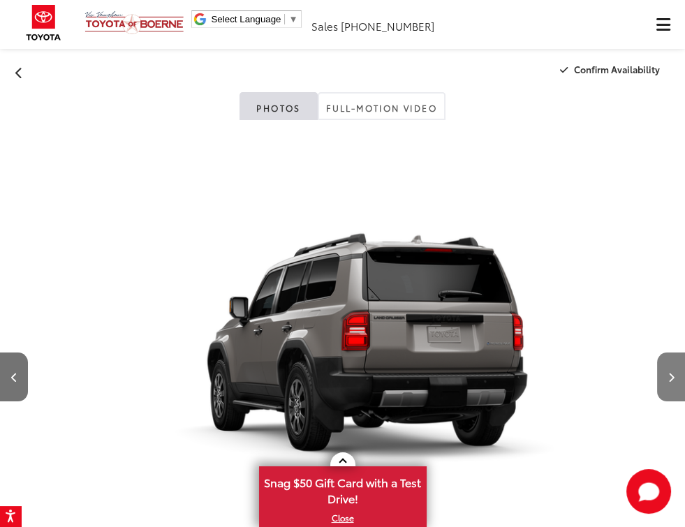
click at [672, 374] on icon "Next image" at bounding box center [671, 378] width 6 height 10
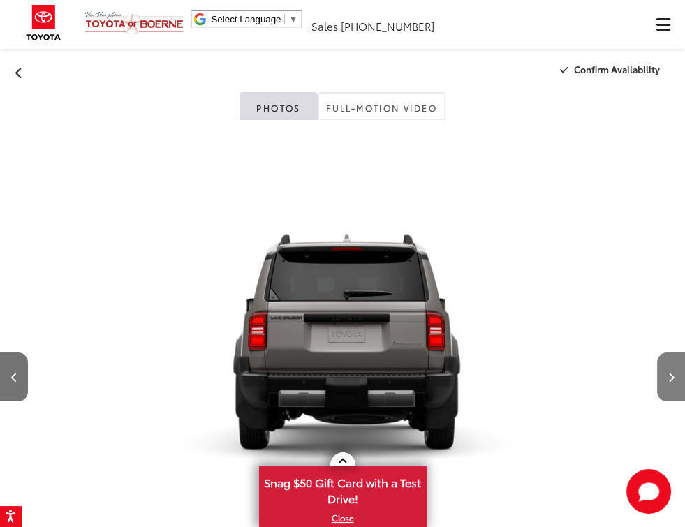
click at [672, 374] on icon "Next image" at bounding box center [671, 378] width 6 height 10
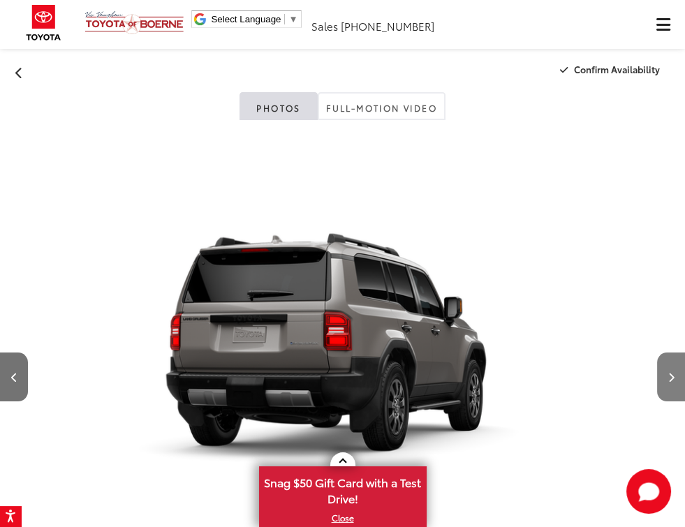
click at [672, 374] on icon "Next image" at bounding box center [671, 378] width 6 height 10
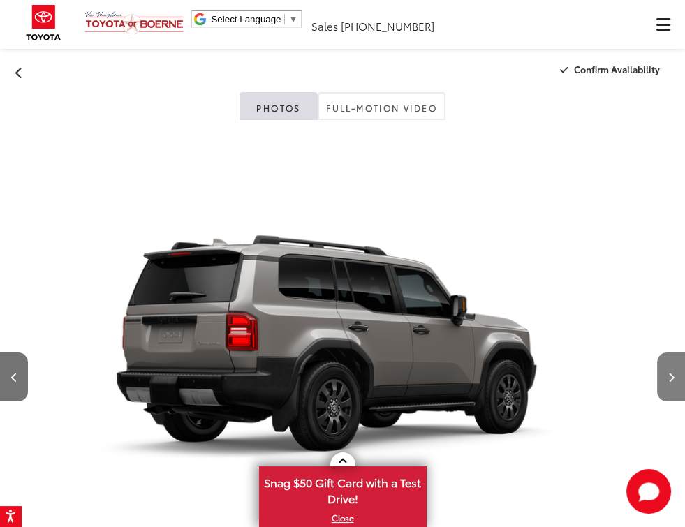
click at [672, 374] on icon "Next image" at bounding box center [671, 378] width 6 height 10
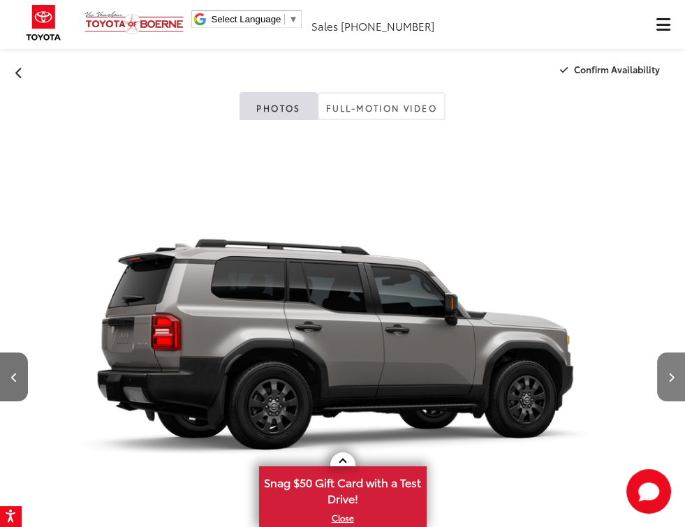
click at [672, 374] on icon "Next image" at bounding box center [671, 378] width 6 height 10
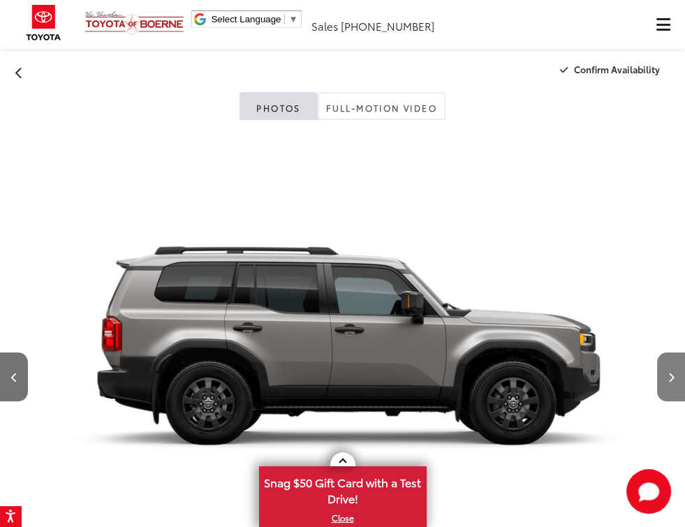
click at [672, 374] on icon "Next image" at bounding box center [671, 378] width 6 height 10
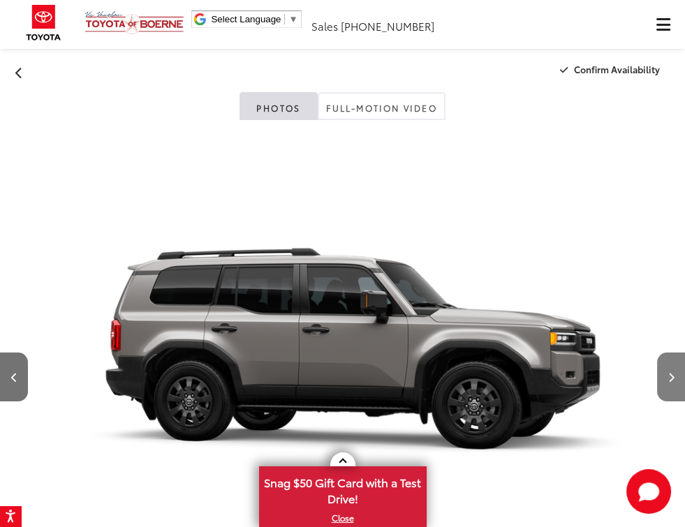
click at [672, 374] on icon "Next image" at bounding box center [671, 378] width 6 height 10
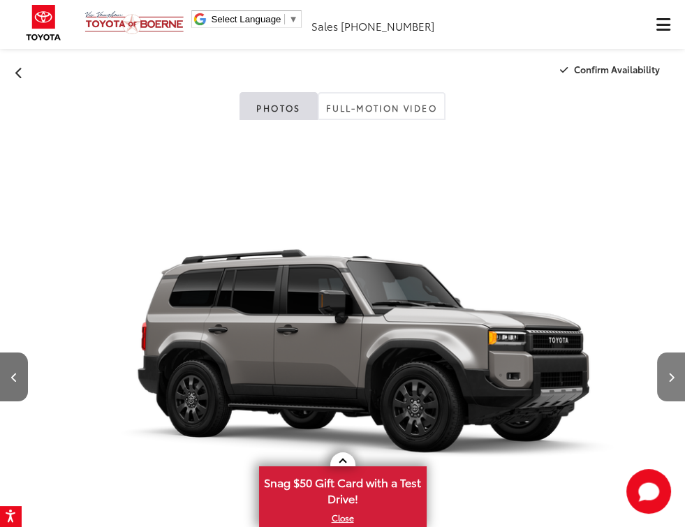
click at [672, 374] on icon "Next image" at bounding box center [671, 378] width 6 height 10
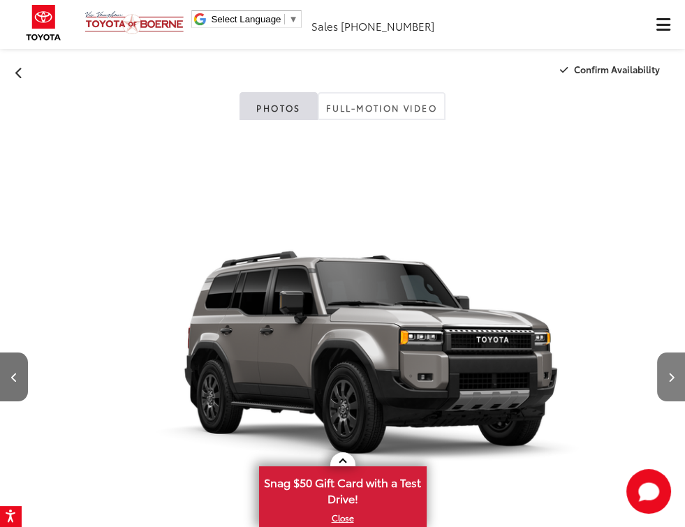
click at [672, 374] on icon "Next image" at bounding box center [671, 378] width 6 height 10
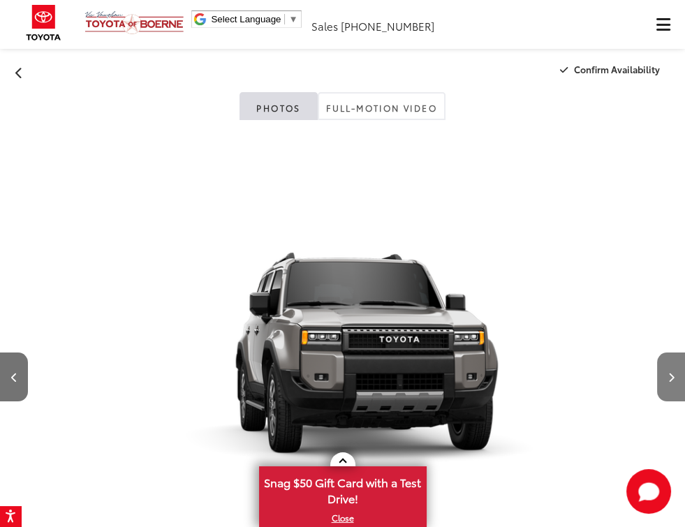
click at [675, 379] on button "Next image" at bounding box center [671, 377] width 28 height 49
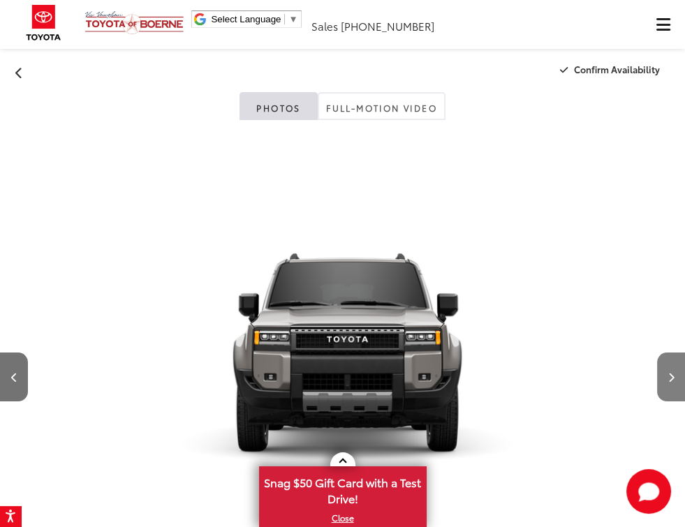
click at [675, 379] on button "Next image" at bounding box center [671, 377] width 28 height 49
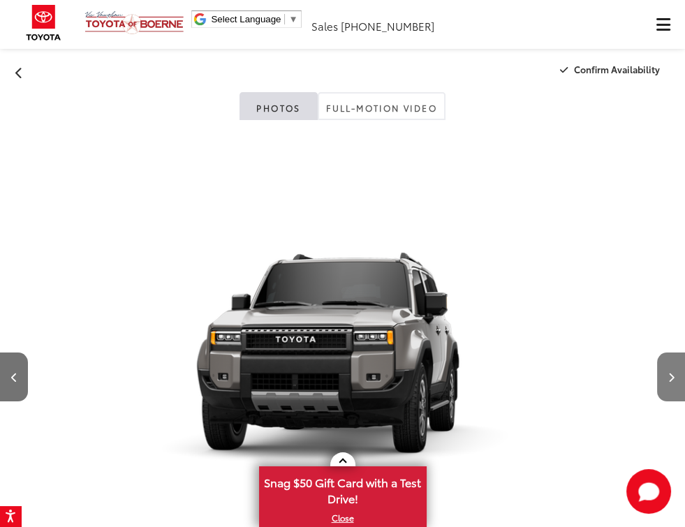
click at [675, 379] on button "Next image" at bounding box center [671, 377] width 28 height 49
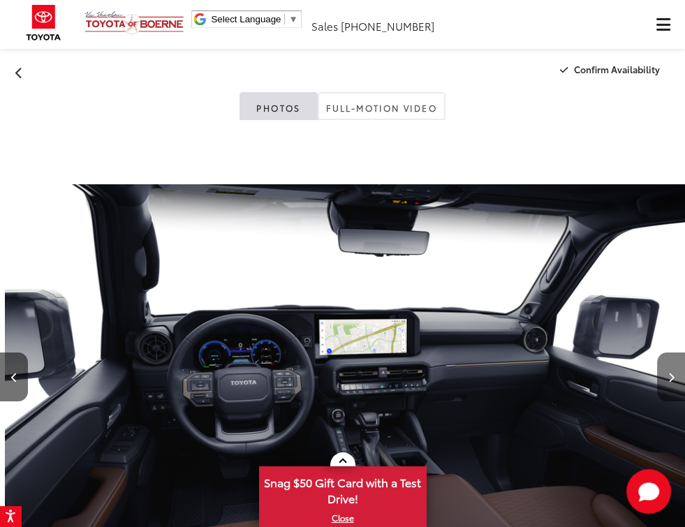
click at [675, 379] on button "Next image" at bounding box center [671, 377] width 28 height 49
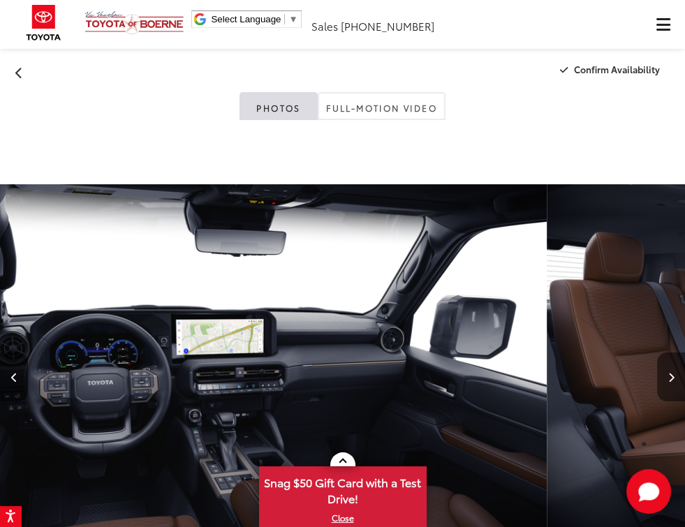
scroll to position [0, 7346]
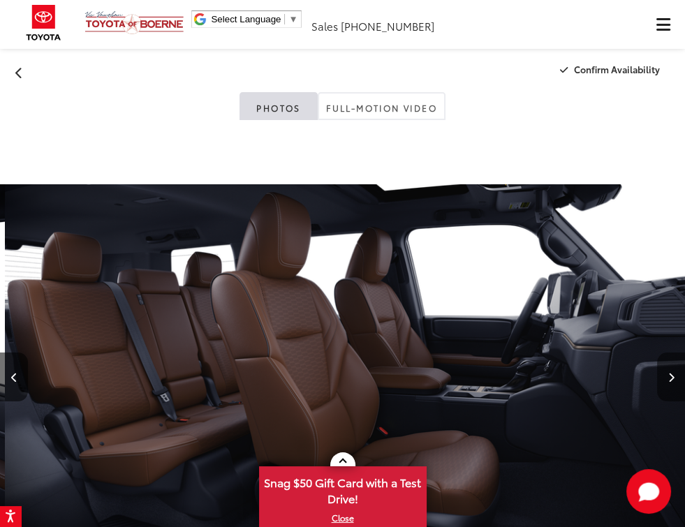
click at [674, 379] on button "Next image" at bounding box center [671, 377] width 28 height 49
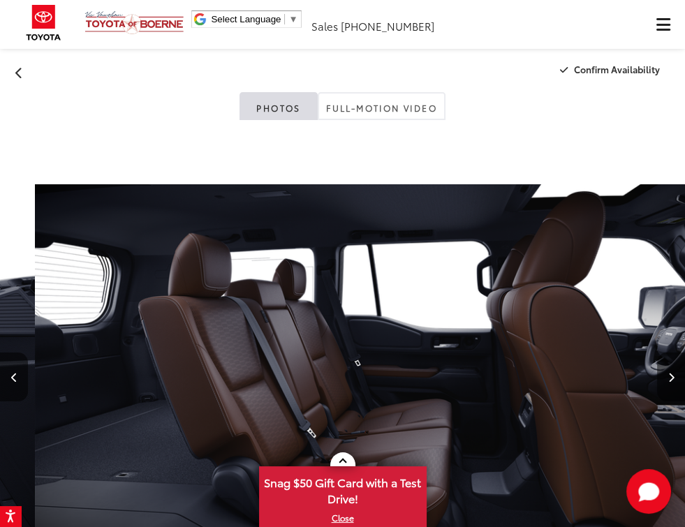
scroll to position [0, 36973]
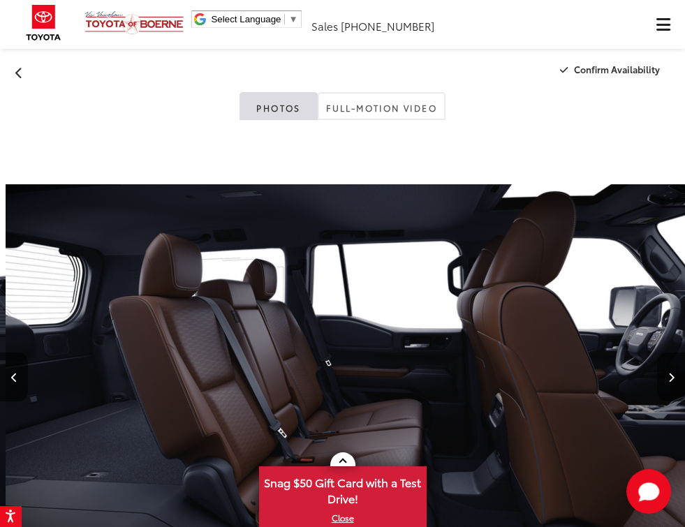
click at [671, 378] on icon "Next image" at bounding box center [671, 378] width 6 height 10
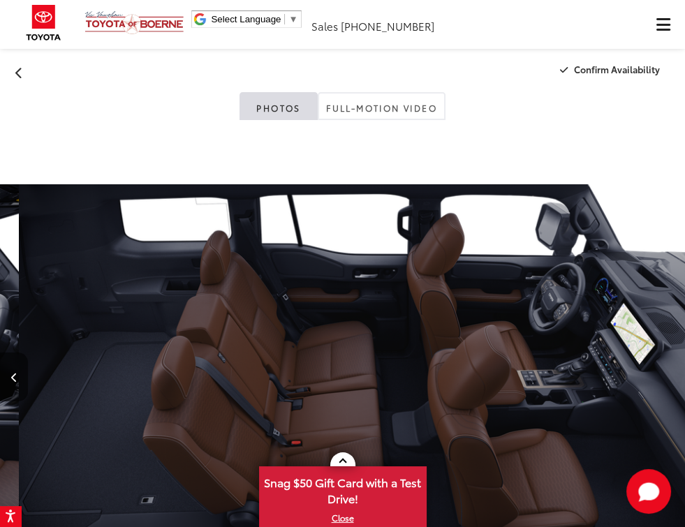
scroll to position [0, 37658]
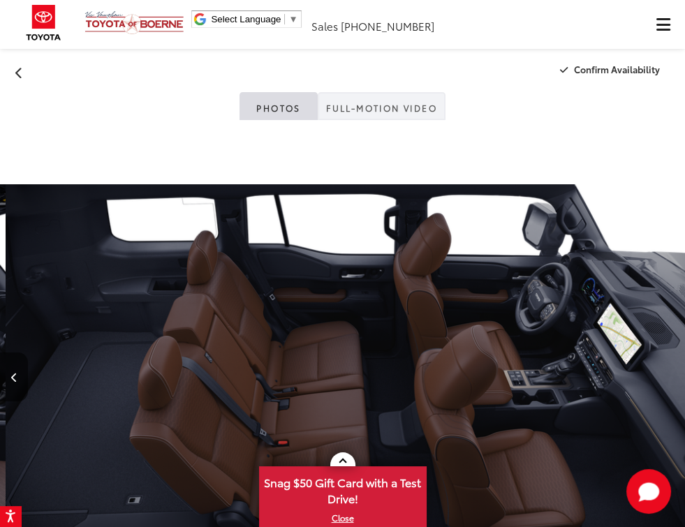
click at [419, 108] on link "Full-Motion Video" at bounding box center [382, 106] width 128 height 28
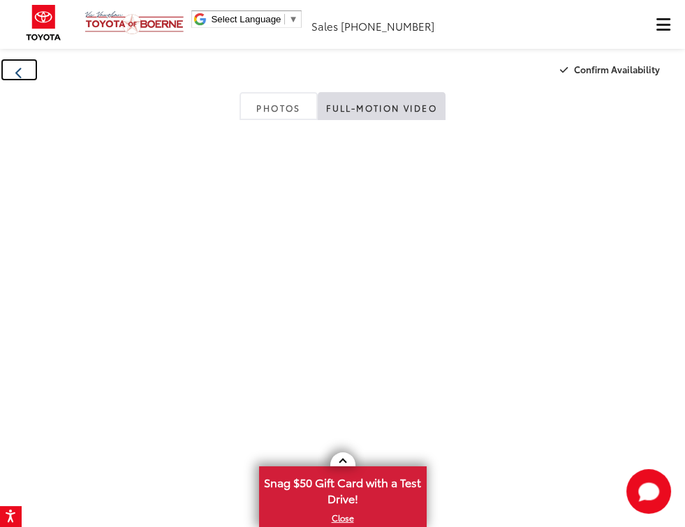
click at [18, 71] on icon "Back" at bounding box center [19, 73] width 8 height 12
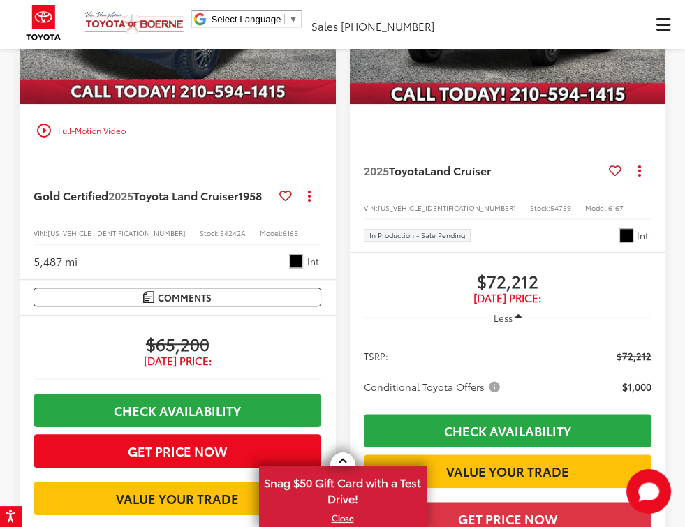
scroll to position [1222, 0]
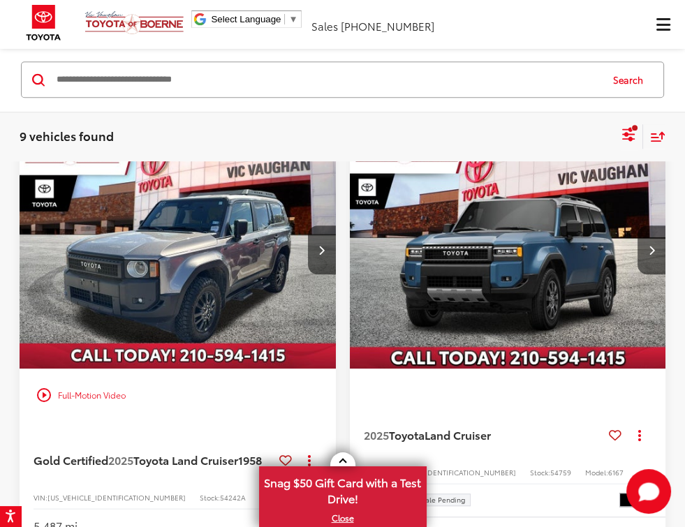
click at [222, 303] on img "2025 Toyota Land Cruiser 1958 0" at bounding box center [178, 250] width 318 height 239
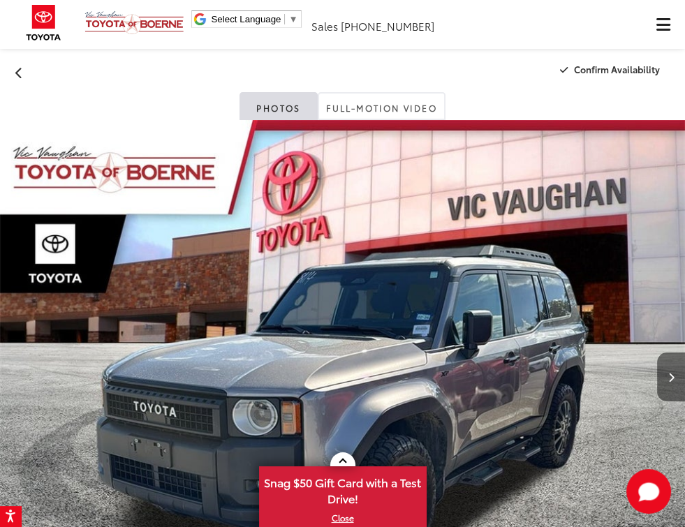
click at [676, 375] on button "Next image" at bounding box center [671, 377] width 28 height 49
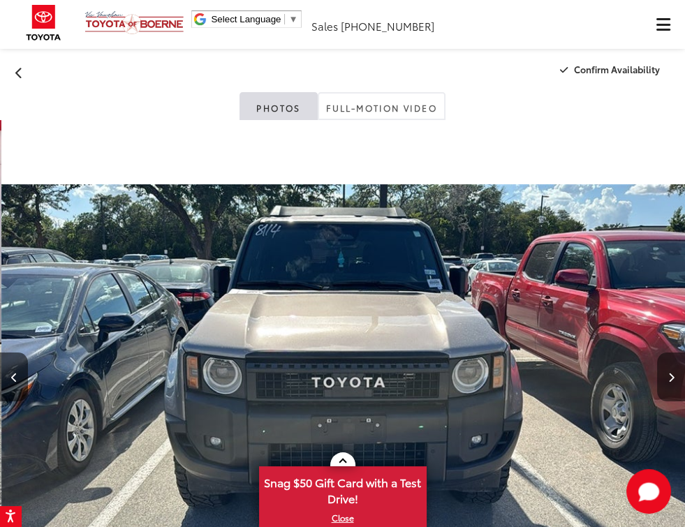
scroll to position [0, 684]
click at [676, 375] on button "Next image" at bounding box center [671, 377] width 28 height 49
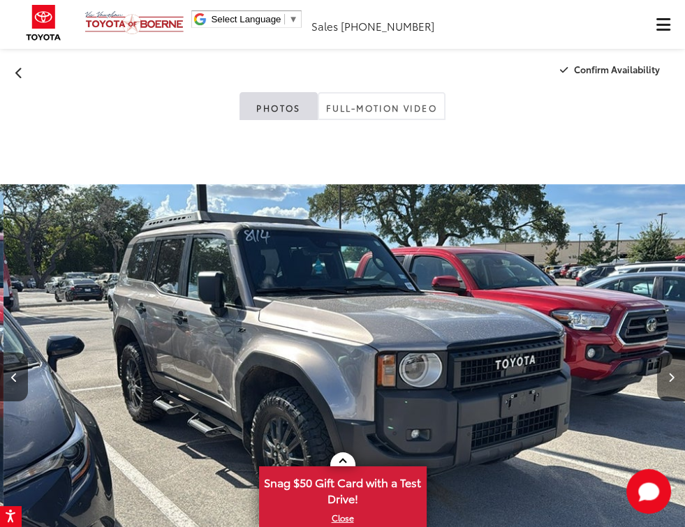
scroll to position [0, 1369]
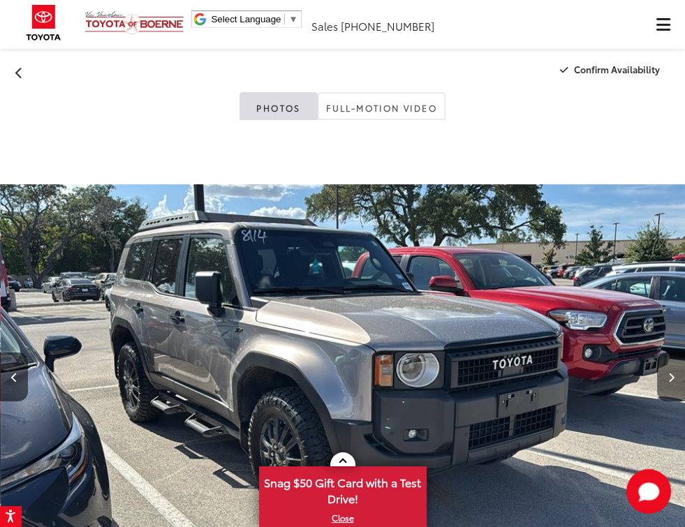
click at [676, 375] on button "Next image" at bounding box center [671, 377] width 28 height 49
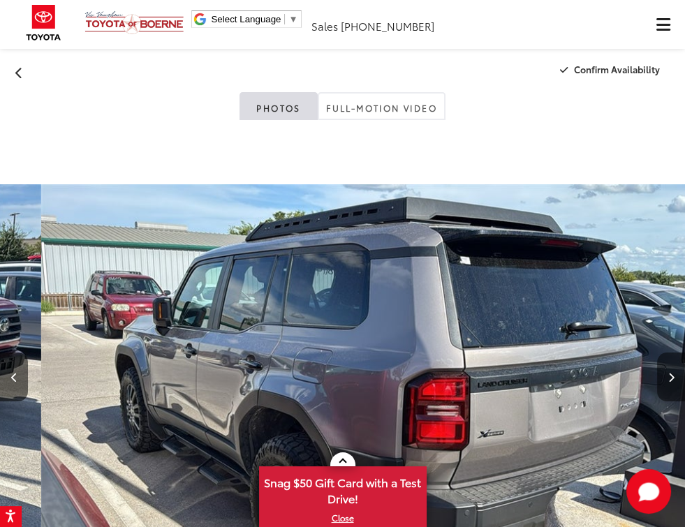
scroll to position [0, 2054]
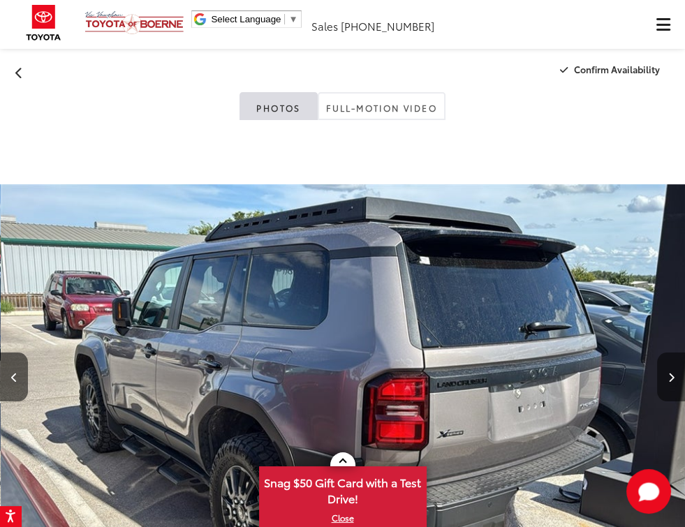
click at [675, 381] on button "Next image" at bounding box center [671, 377] width 28 height 49
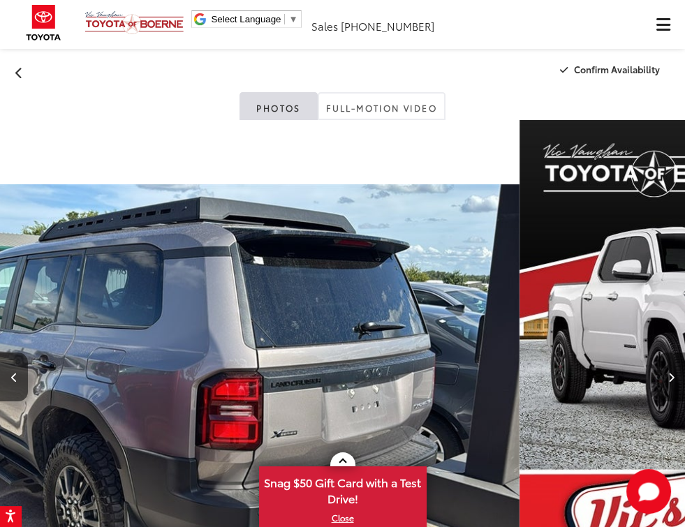
scroll to position [0, 299]
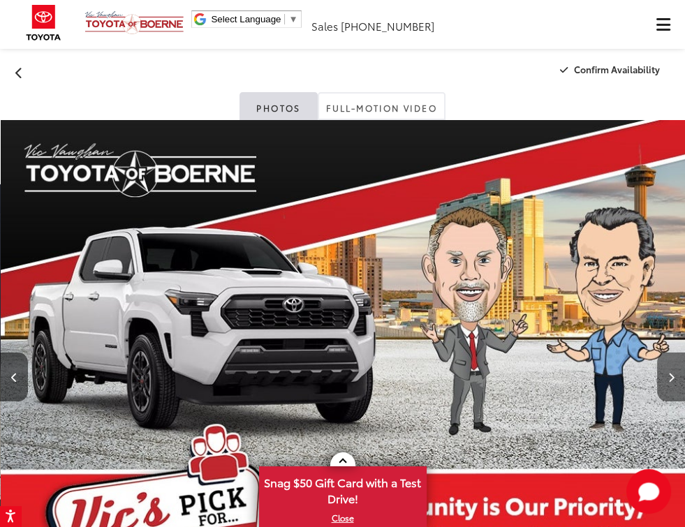
click at [675, 381] on button "Next image" at bounding box center [671, 377] width 28 height 49
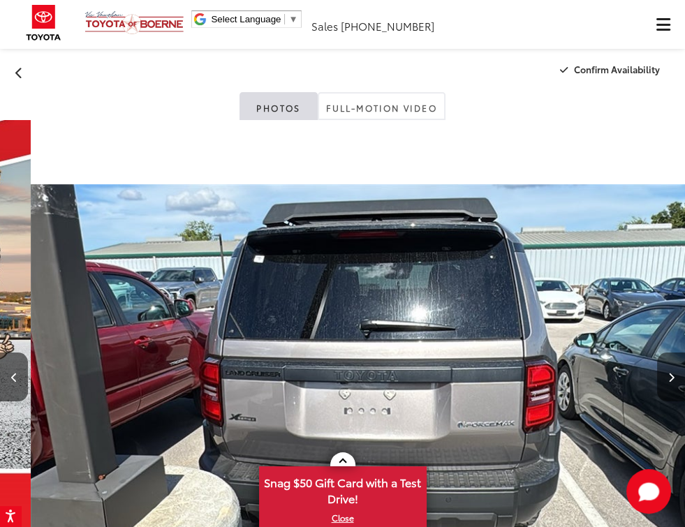
scroll to position [0, 3423]
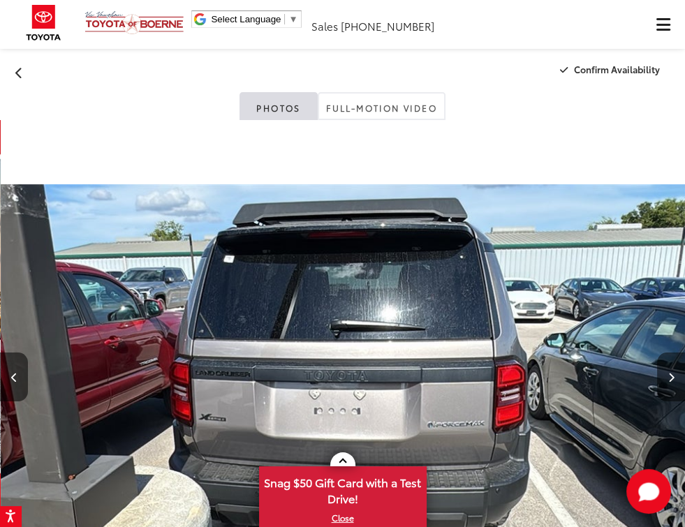
click at [675, 381] on button "Next image" at bounding box center [671, 377] width 28 height 49
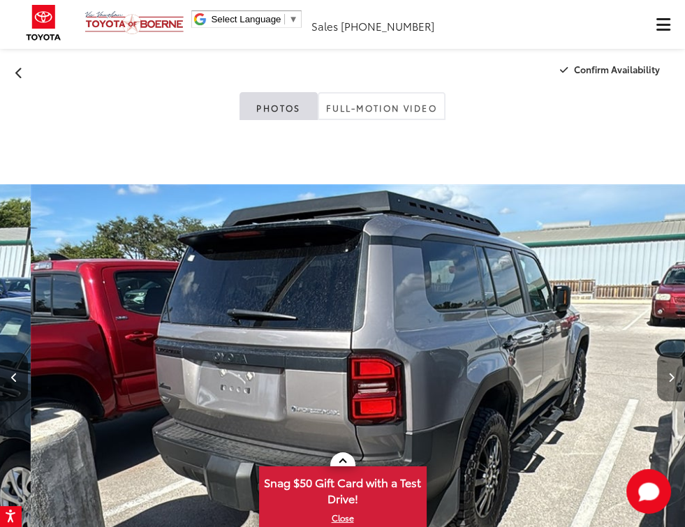
scroll to position [0, 4108]
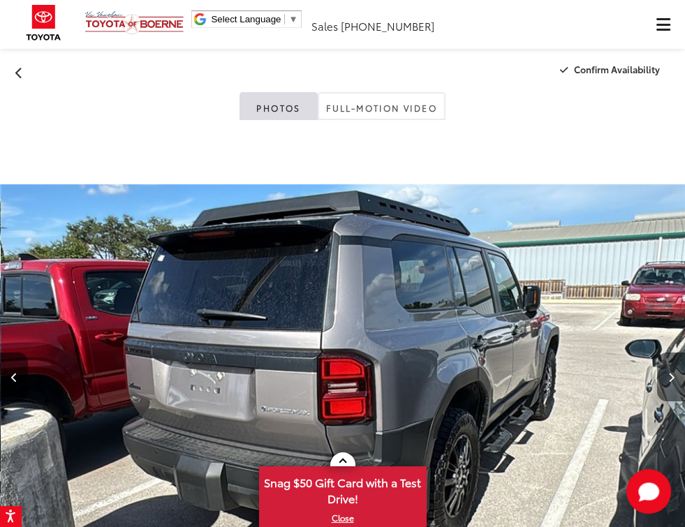
click at [675, 381] on button "Next image" at bounding box center [671, 377] width 28 height 49
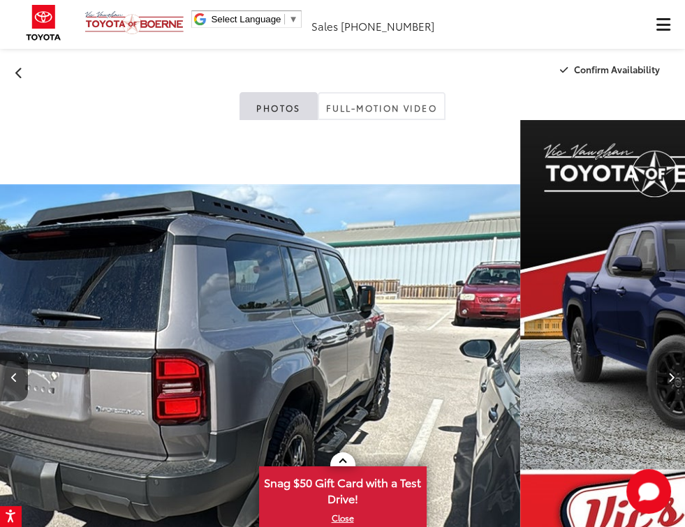
scroll to position [0, 731]
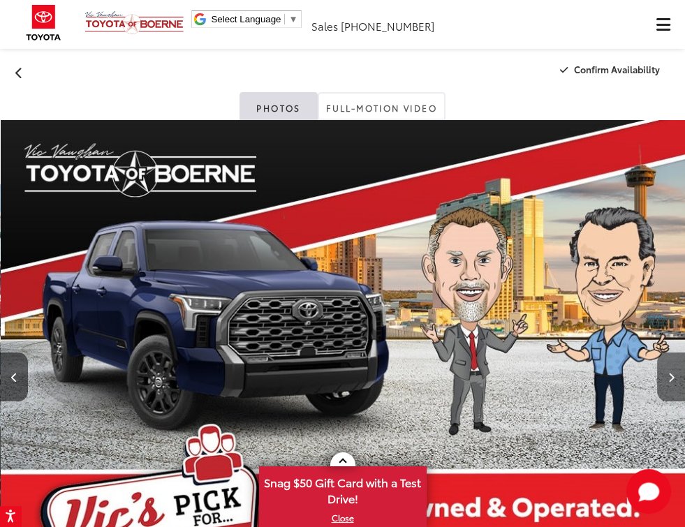
click at [675, 381] on button "Next image" at bounding box center [671, 377] width 28 height 49
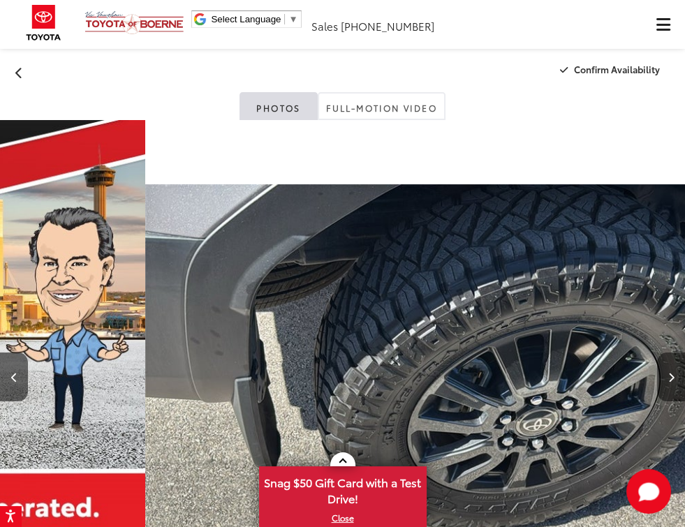
scroll to position [0, 5477]
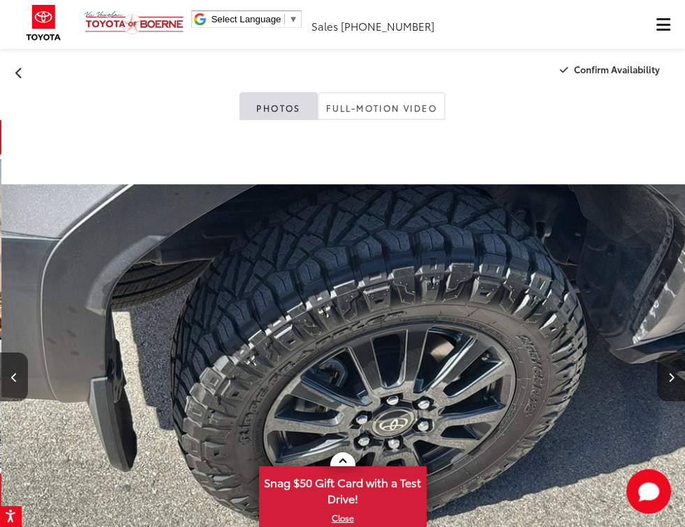
click at [675, 381] on button "Next image" at bounding box center [671, 377] width 28 height 49
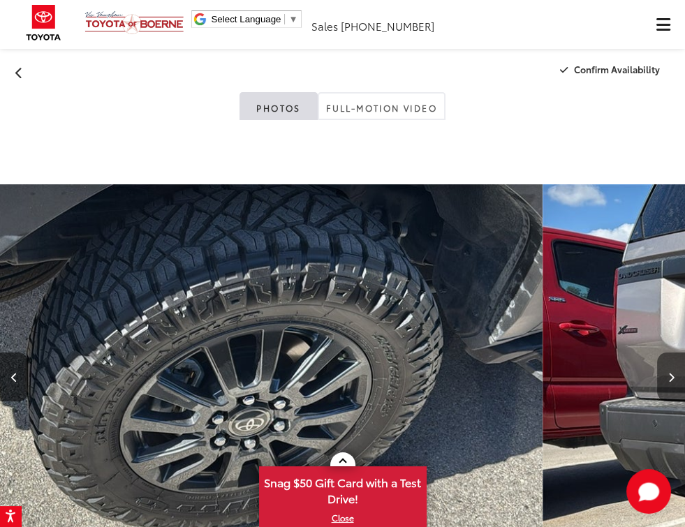
scroll to position [0, 0]
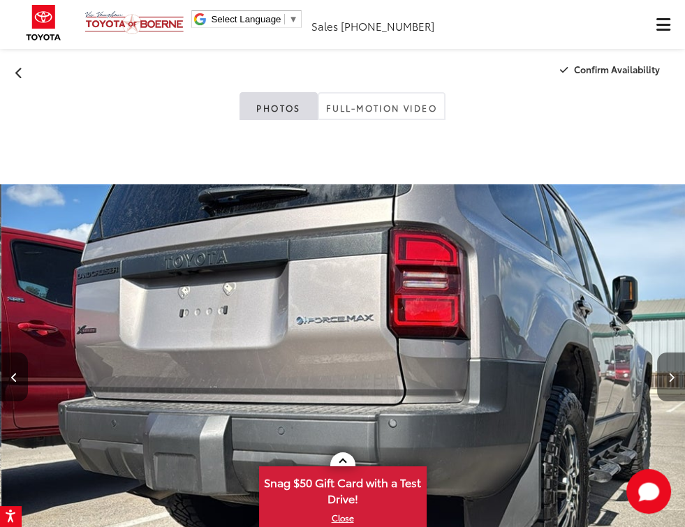
click at [675, 381] on button "Next image" at bounding box center [671, 377] width 28 height 49
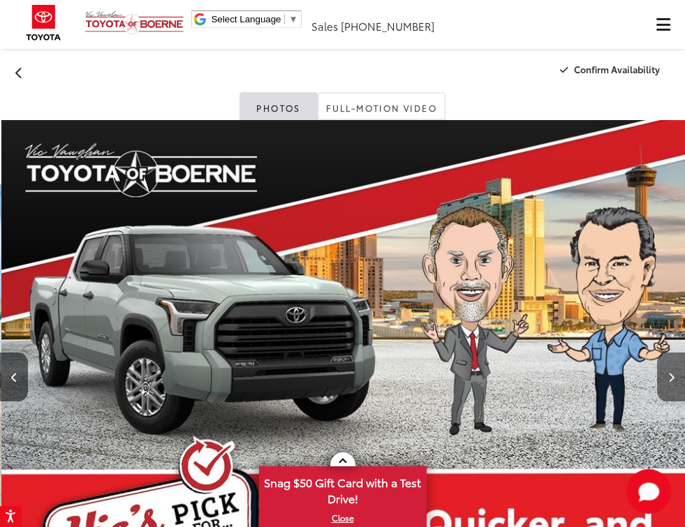
click at [675, 381] on button "Next image" at bounding box center [671, 377] width 28 height 49
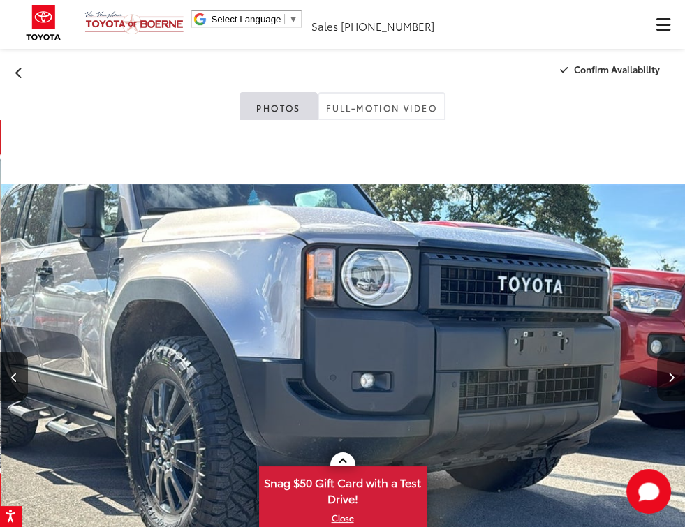
click at [675, 381] on button "Next image" at bounding box center [671, 377] width 28 height 49
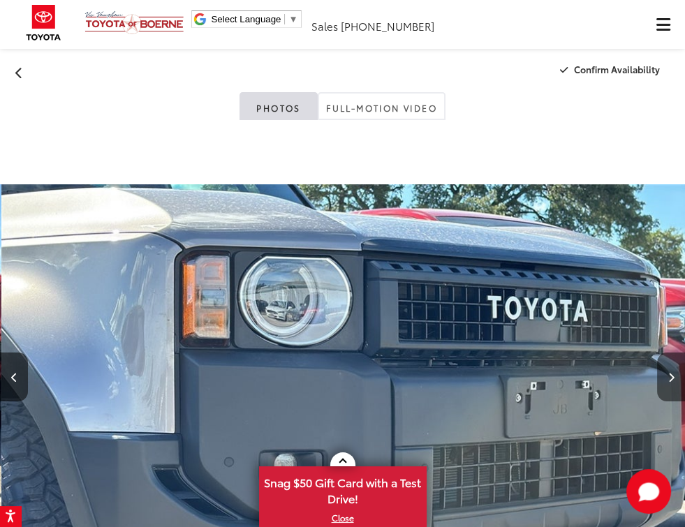
click at [675, 381] on button "Next image" at bounding box center [671, 377] width 28 height 49
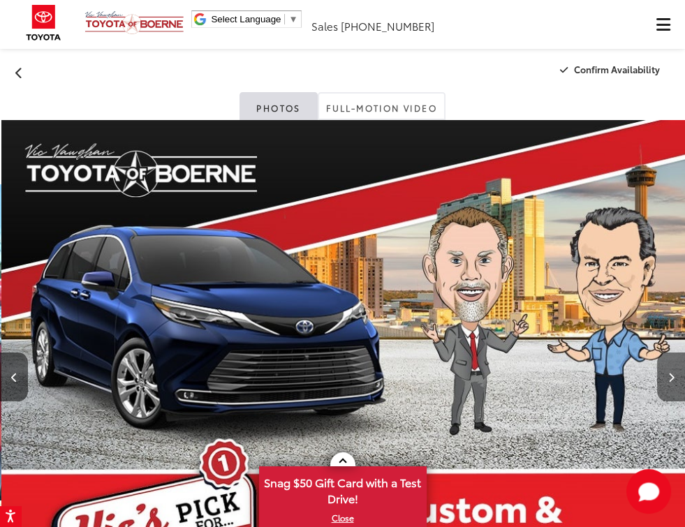
click at [675, 381] on button "Next image" at bounding box center [671, 377] width 28 height 49
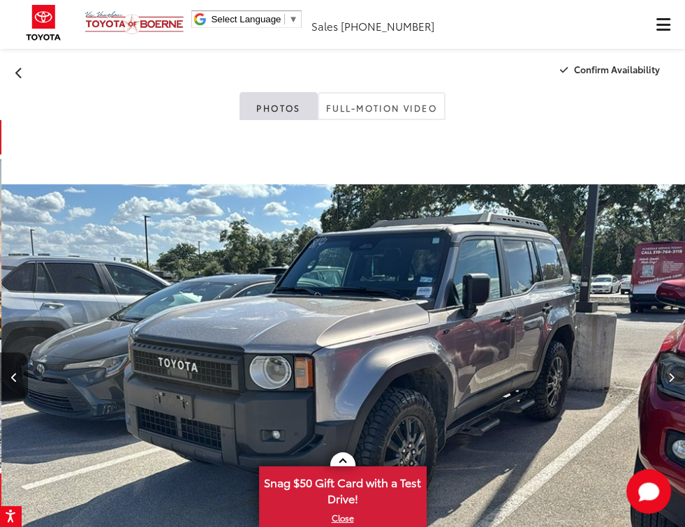
click at [675, 381] on button "Next image" at bounding box center [671, 377] width 28 height 49
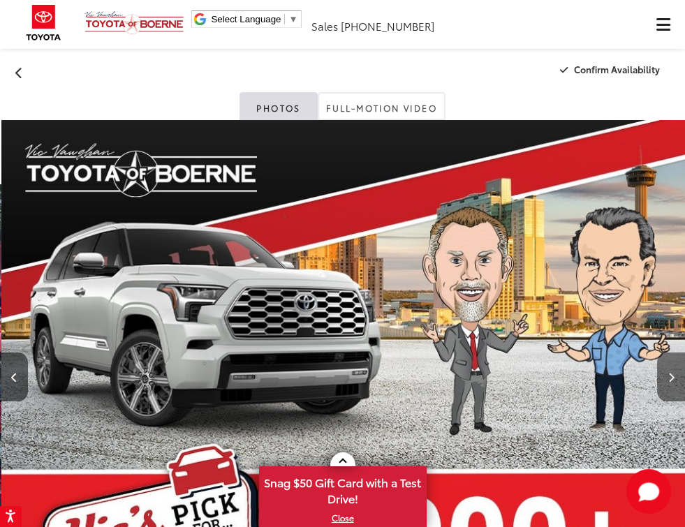
click at [675, 381] on button "Next image" at bounding box center [671, 377] width 28 height 49
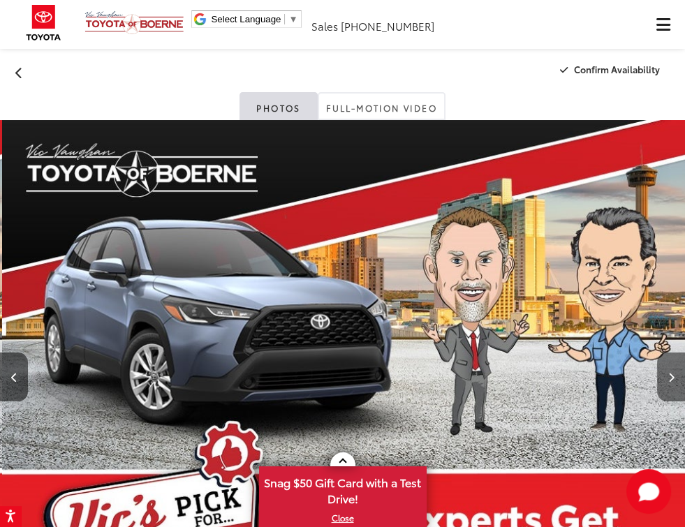
click at [675, 381] on button "Next image" at bounding box center [671, 377] width 28 height 49
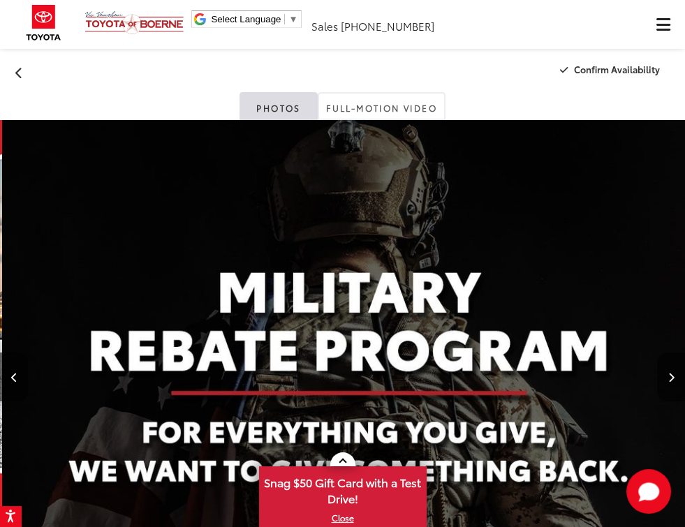
click at [675, 381] on button "Next image" at bounding box center [671, 377] width 28 height 49
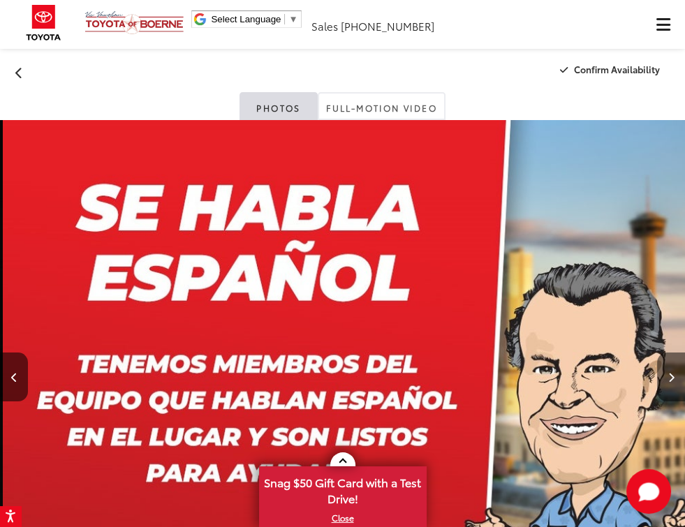
click at [675, 381] on button "Next image" at bounding box center [671, 377] width 28 height 49
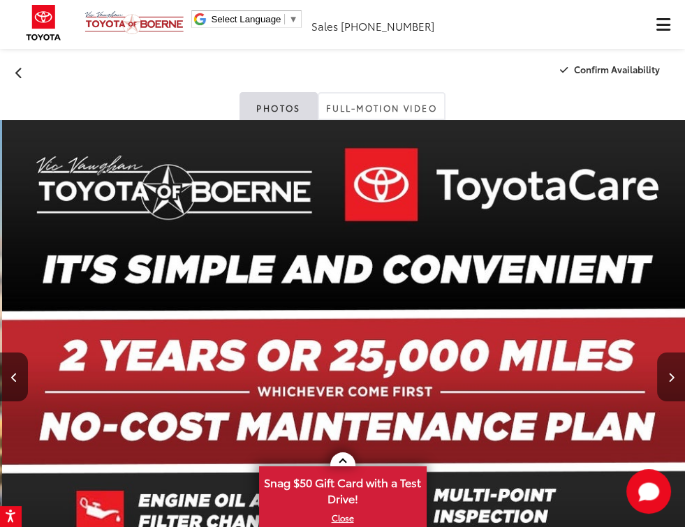
click at [675, 381] on button "Next image" at bounding box center [671, 377] width 28 height 49
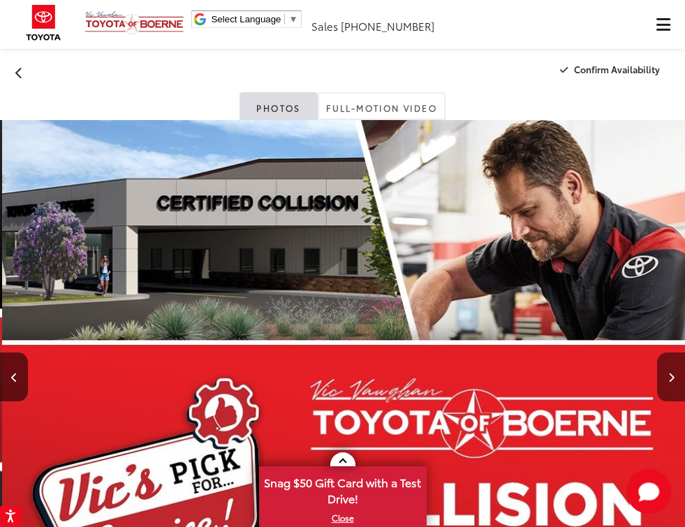
click at [675, 381] on button "Next image" at bounding box center [671, 377] width 28 height 49
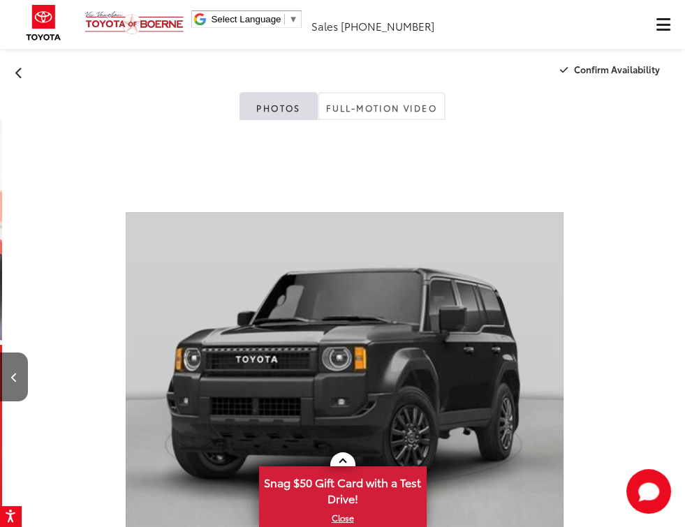
click at [675, 381] on div at bounding box center [633, 377] width 103 height 514
click at [664, 351] on div at bounding box center [633, 377] width 103 height 514
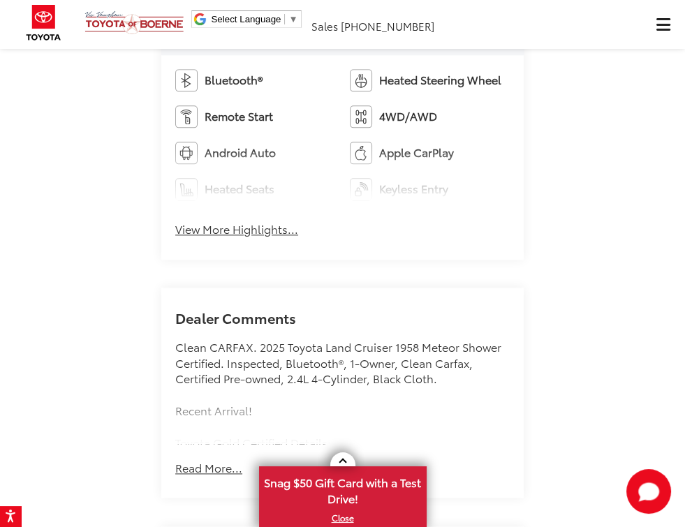
click at [207, 237] on button "View More Highlights..." at bounding box center [236, 229] width 123 height 16
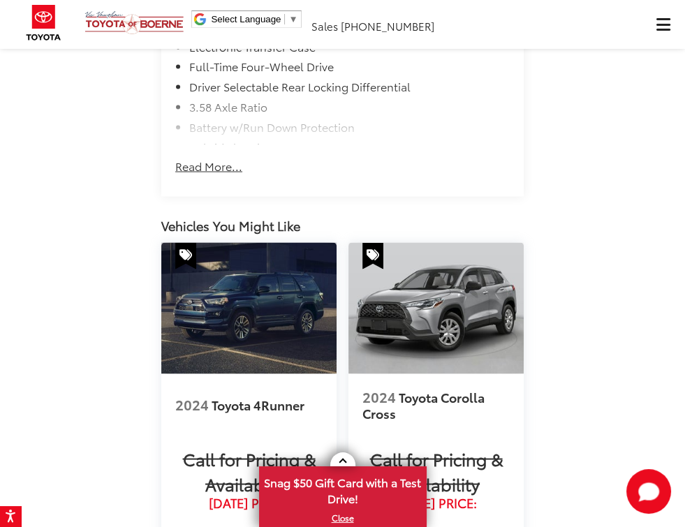
scroll to position [2697, 0]
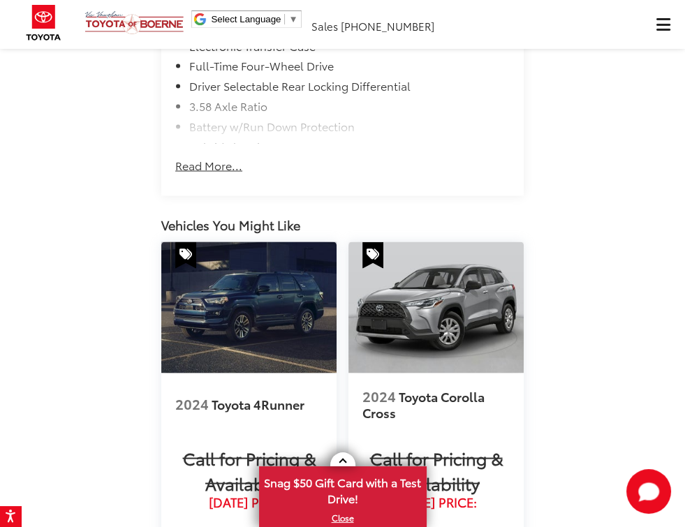
click at [227, 174] on button "Read More..." at bounding box center [208, 159] width 67 height 30
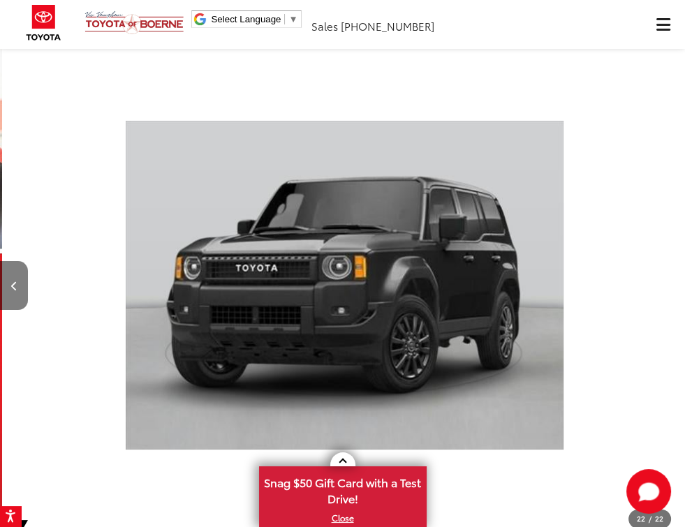
scroll to position [92, 0]
click at [7, 281] on button "Previous image" at bounding box center [14, 284] width 28 height 49
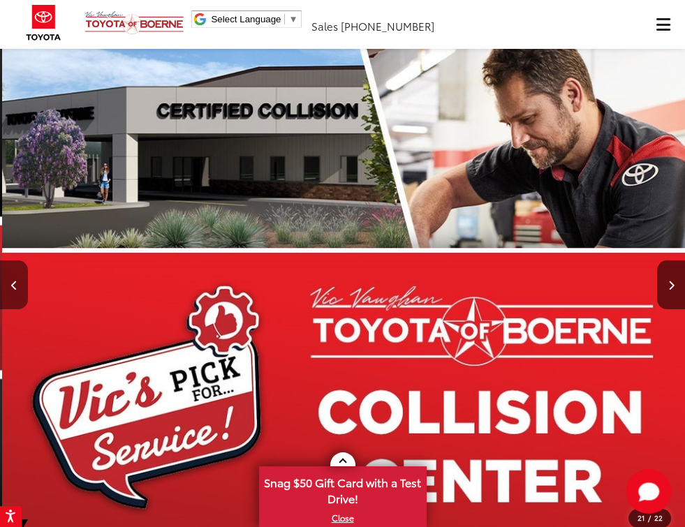
click at [7, 281] on button "Previous image" at bounding box center [14, 284] width 28 height 49
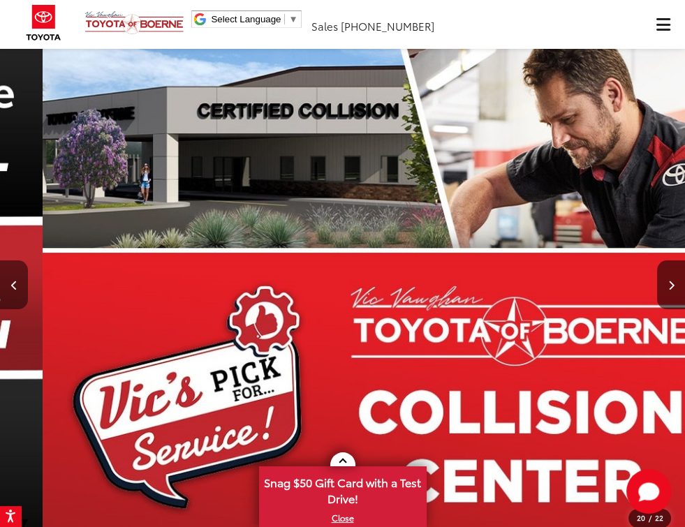
scroll to position [0, 2456]
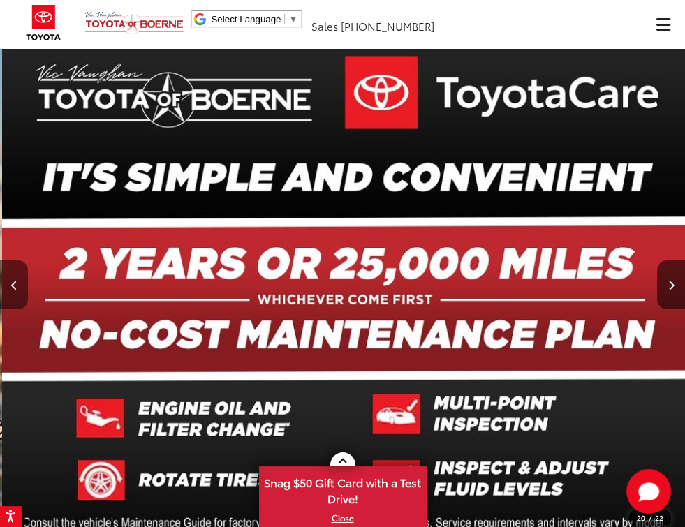
click at [7, 281] on button "Previous image" at bounding box center [14, 284] width 28 height 49
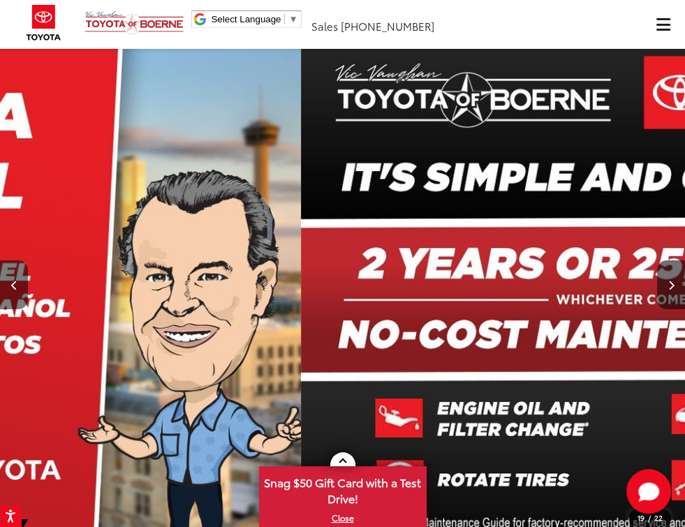
scroll to position [0, 2313]
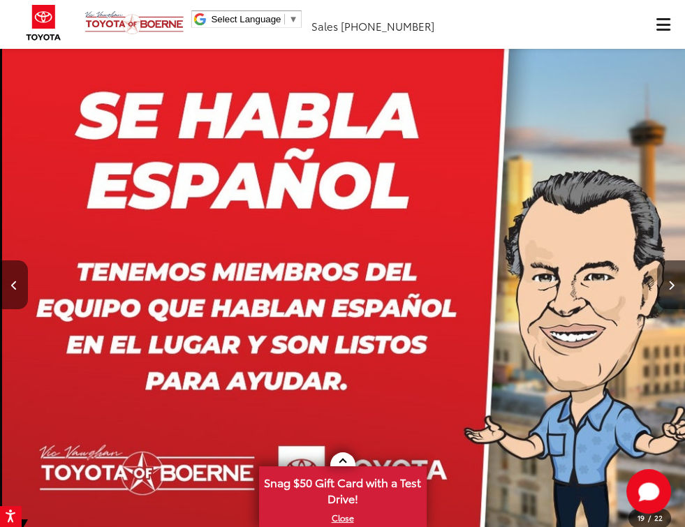
click at [7, 281] on button "Previous image" at bounding box center [14, 284] width 28 height 49
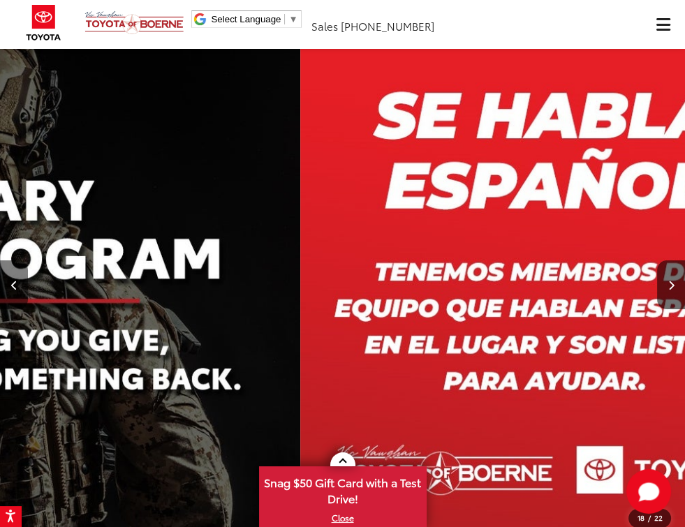
scroll to position [0, 2169]
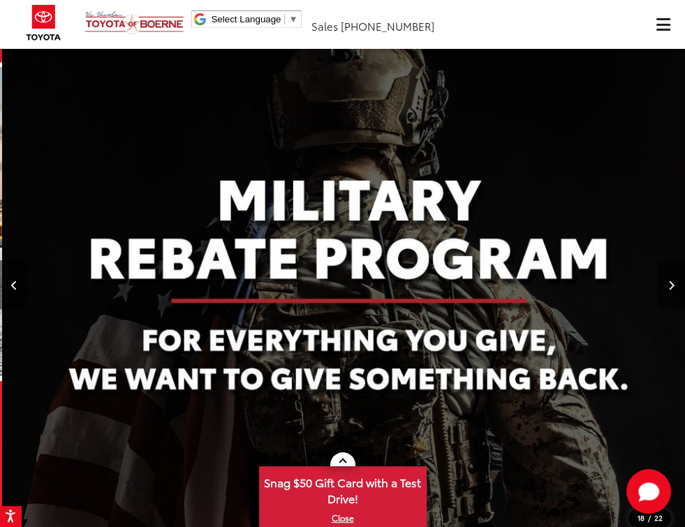
click at [7, 281] on button "Previous image" at bounding box center [14, 284] width 28 height 49
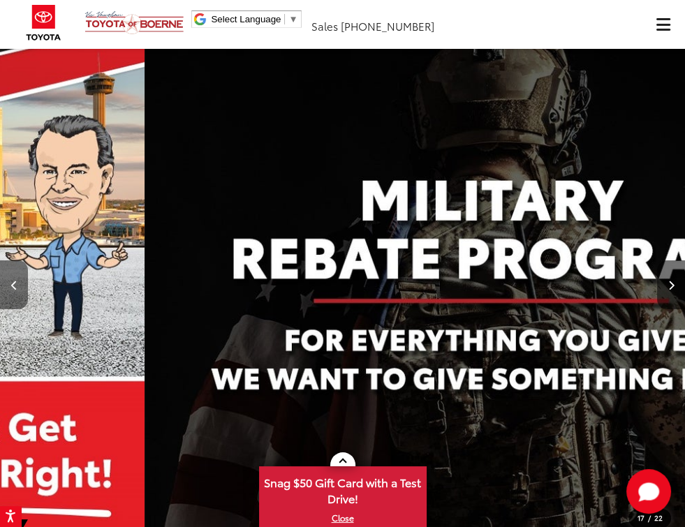
scroll to position [0, 2025]
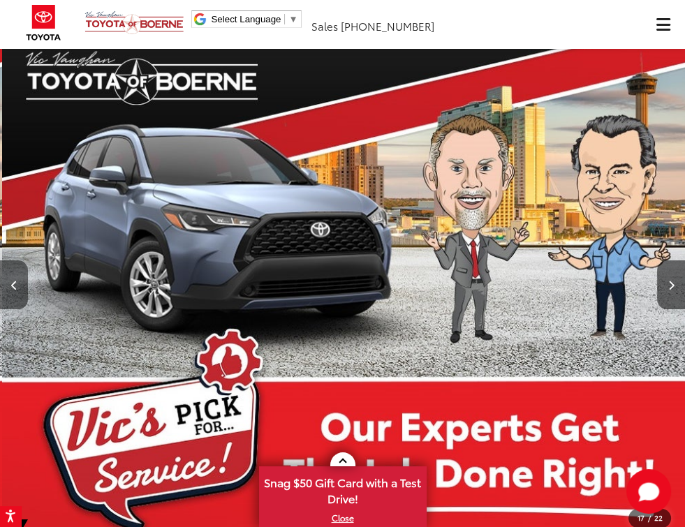
click at [7, 281] on button "Previous image" at bounding box center [14, 284] width 28 height 49
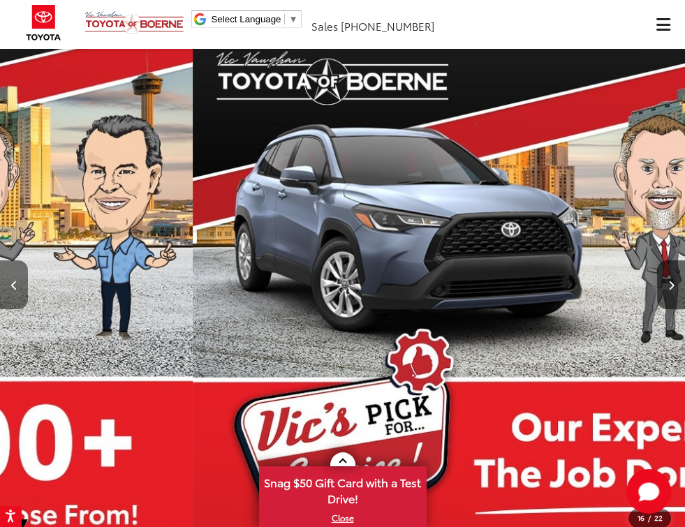
scroll to position [0, 1881]
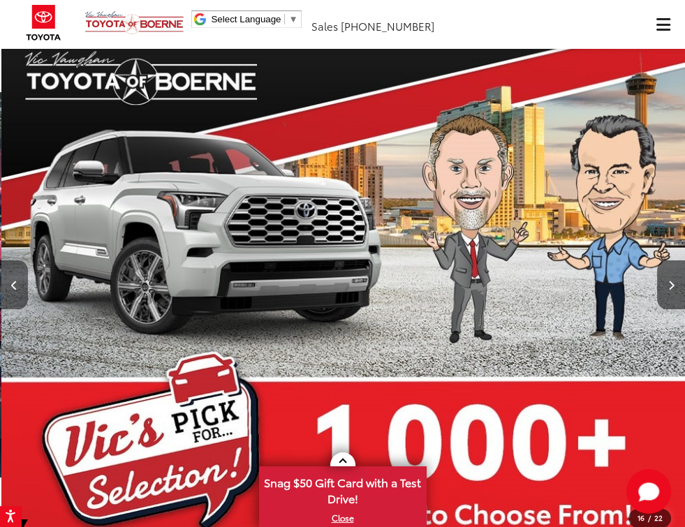
click at [7, 281] on button "Previous image" at bounding box center [14, 284] width 28 height 49
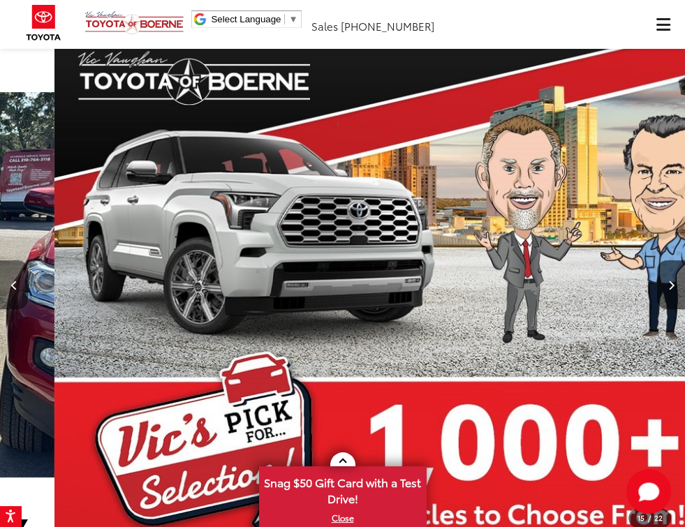
scroll to position [0, 10104]
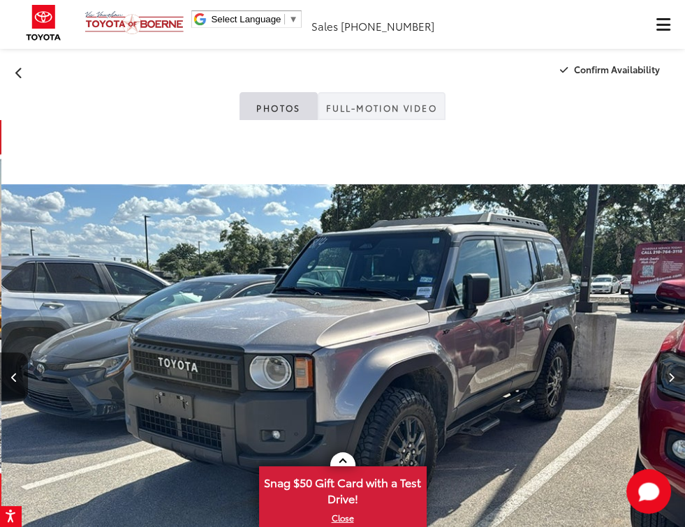
click at [371, 111] on link "Full-Motion Video" at bounding box center [382, 106] width 128 height 28
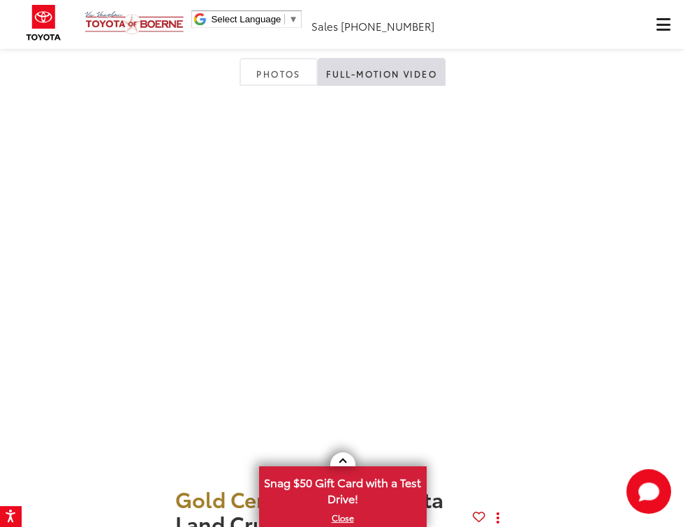
scroll to position [0, 0]
